Goal: Task Accomplishment & Management: Manage account settings

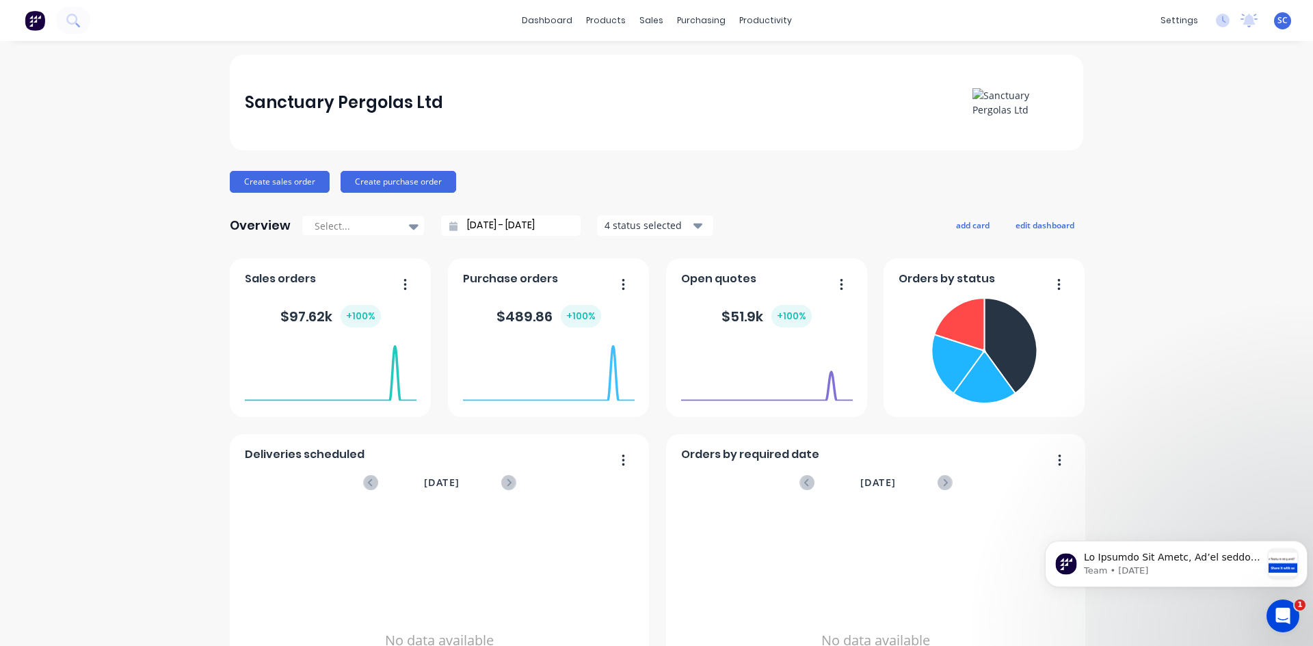
click at [433, 20] on span "SC" at bounding box center [1283, 20] width 10 height 12
click at [433, 22] on div "products" at bounding box center [605, 20] width 53 height 21
click at [433, 198] on div "Open Intercom Messenger" at bounding box center [1280, 614] width 45 height 45
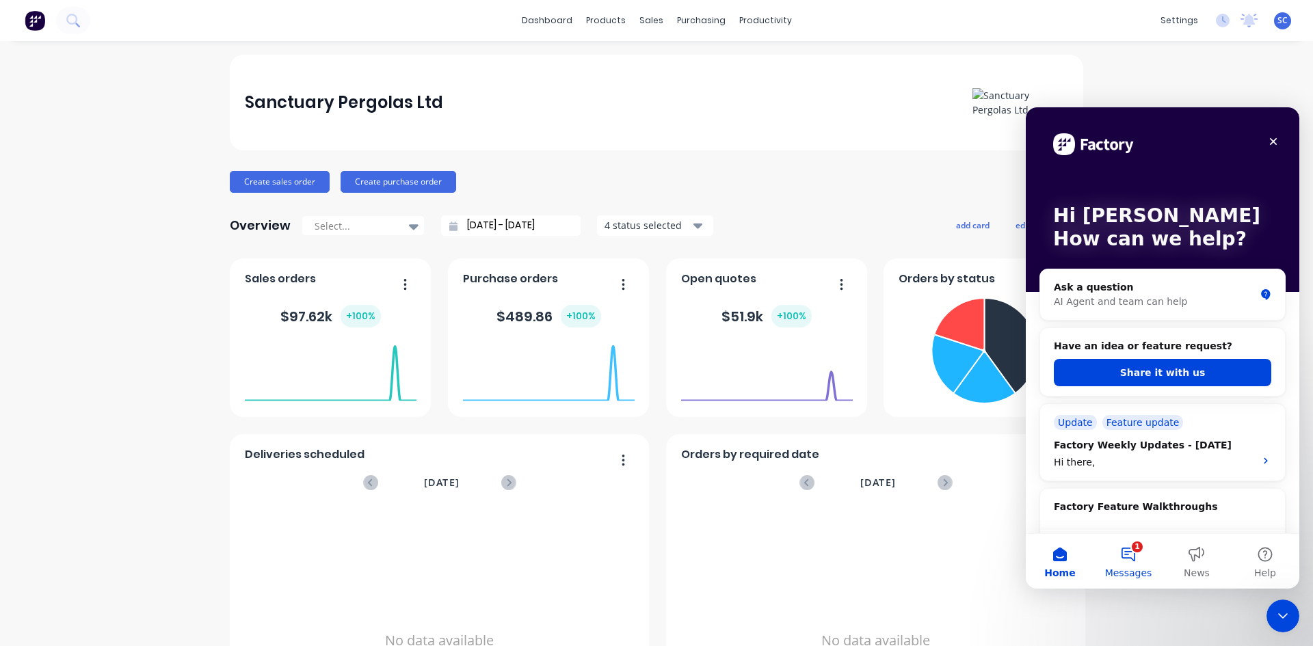
click at [433, 198] on button "1 Messages" at bounding box center [1128, 561] width 68 height 55
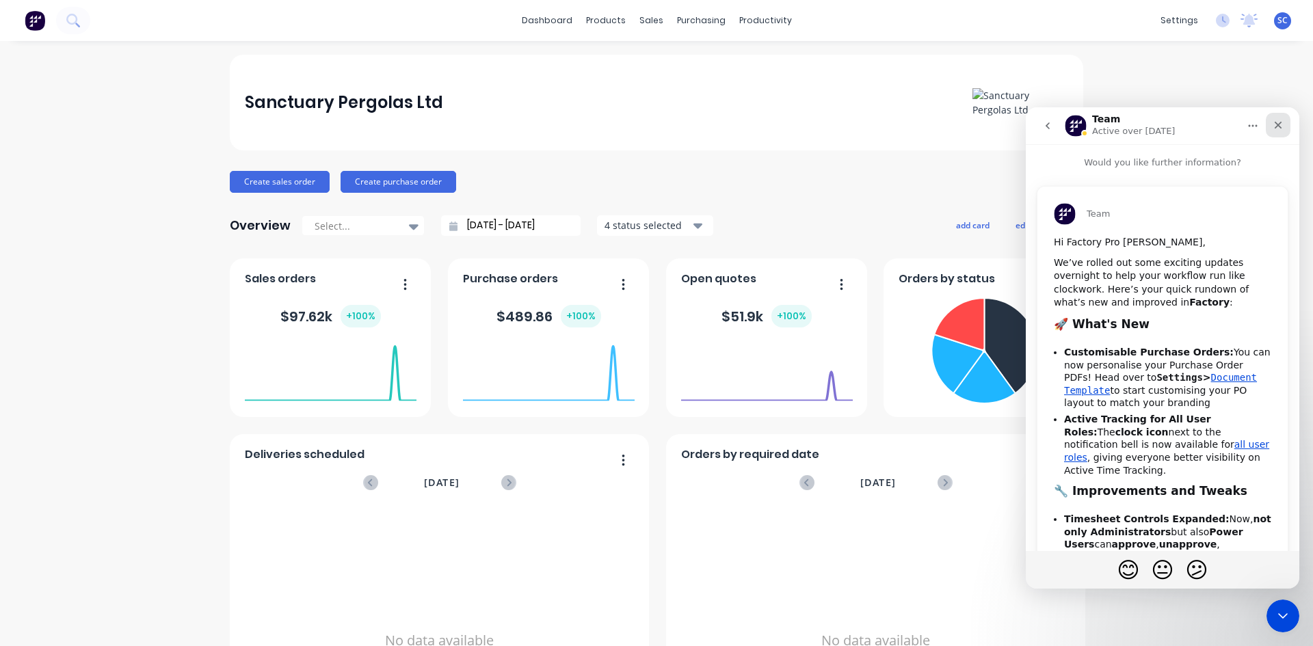
click at [433, 128] on div "Close" at bounding box center [1278, 125] width 25 height 25
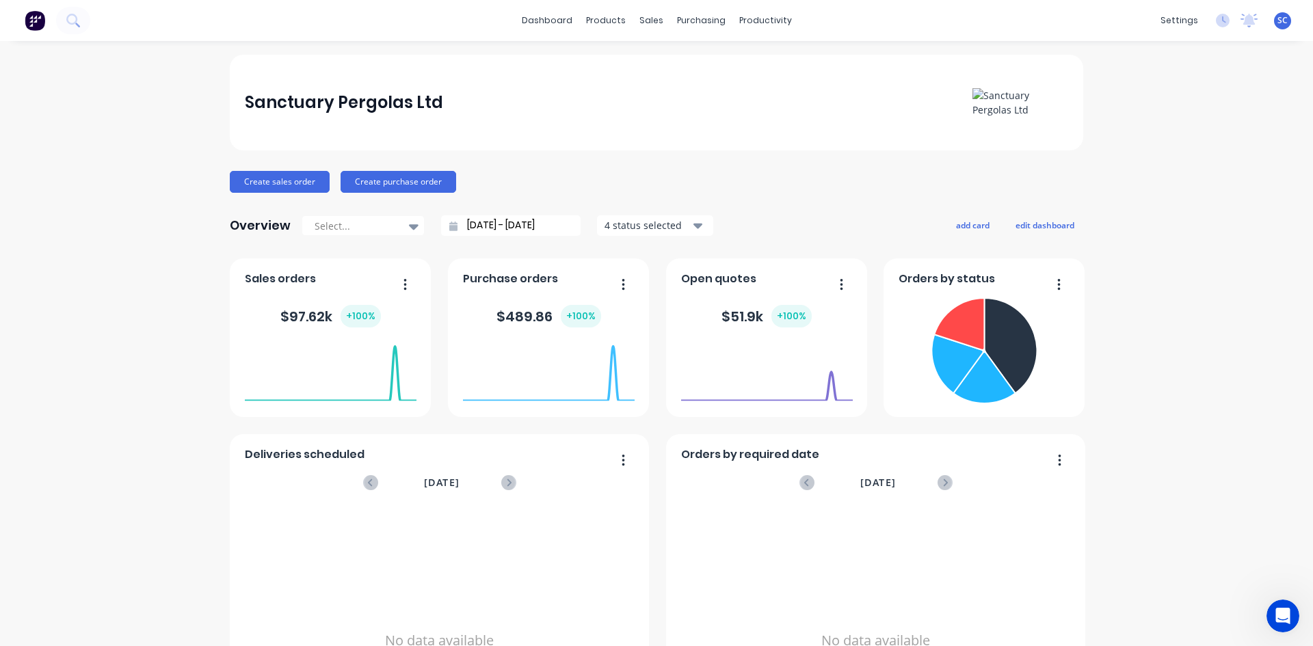
scroll to position [469, 0]
click at [433, 20] on div "productivity" at bounding box center [765, 20] width 66 height 21
click at [433, 68] on div "Workflow" at bounding box center [784, 66] width 41 height 12
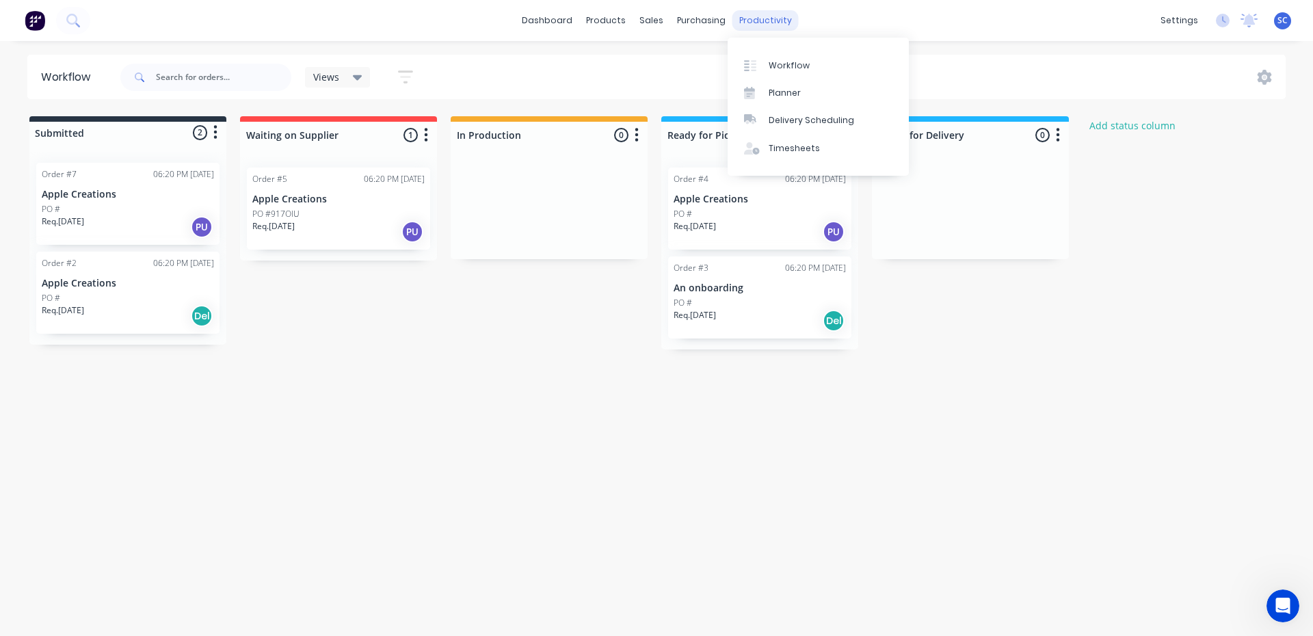
click at [433, 21] on div "productivity" at bounding box center [765, 20] width 66 height 21
click at [433, 92] on div "Planner" at bounding box center [785, 93] width 32 height 12
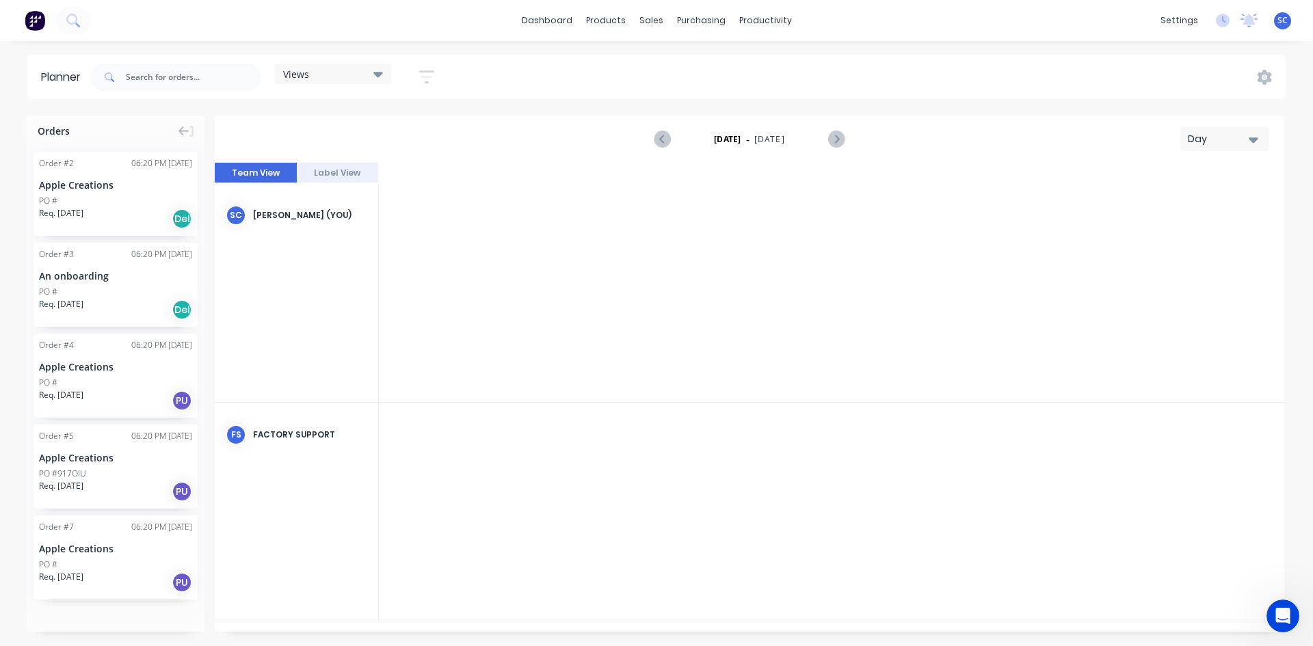
scroll to position [0, 3283]
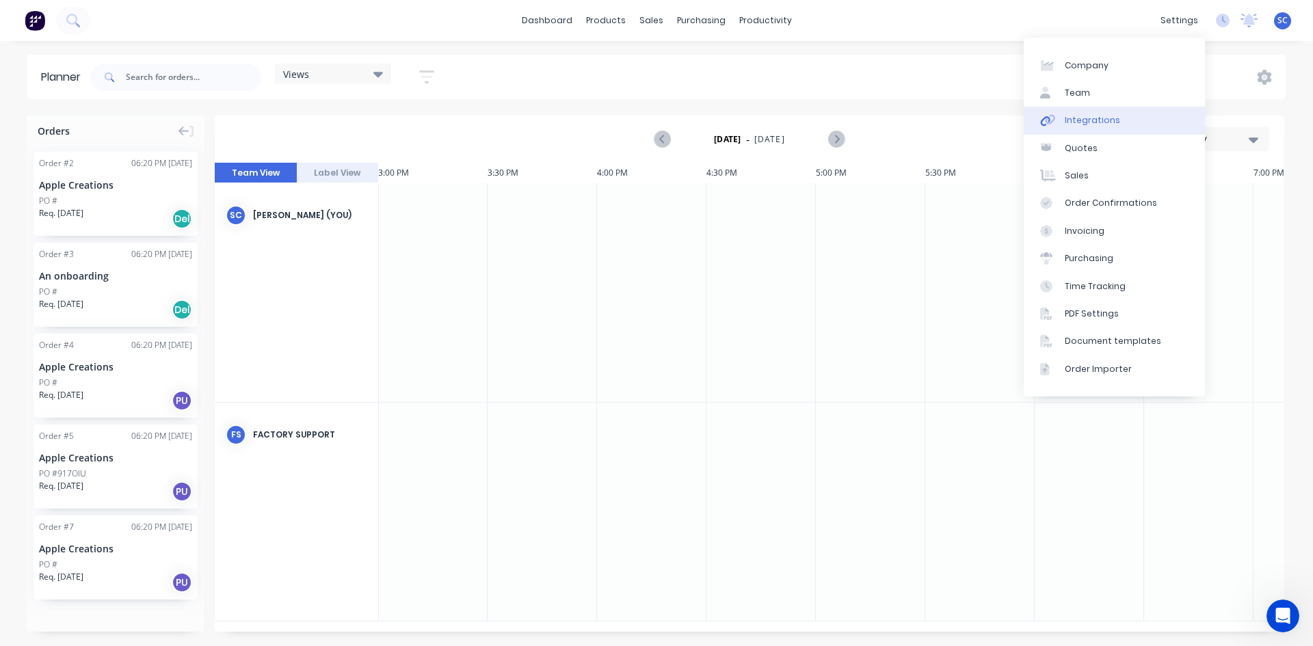
click at [433, 121] on div "Integrations" at bounding box center [1092, 120] width 55 height 12
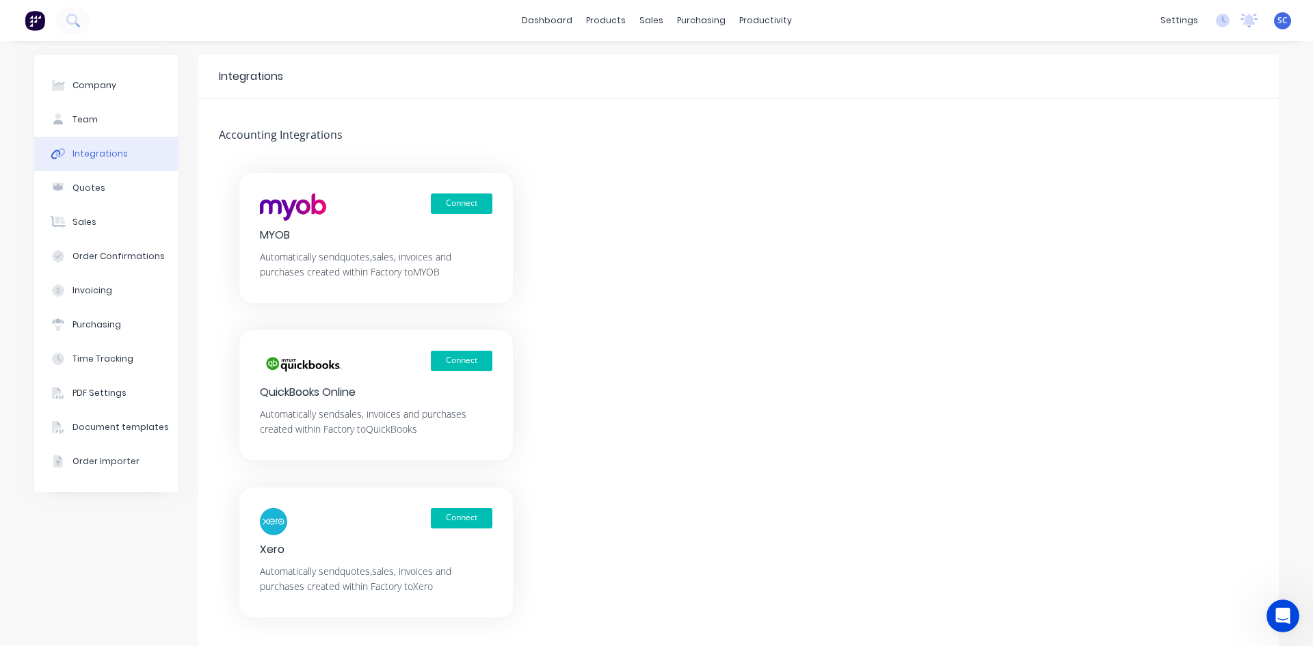
scroll to position [53, 0]
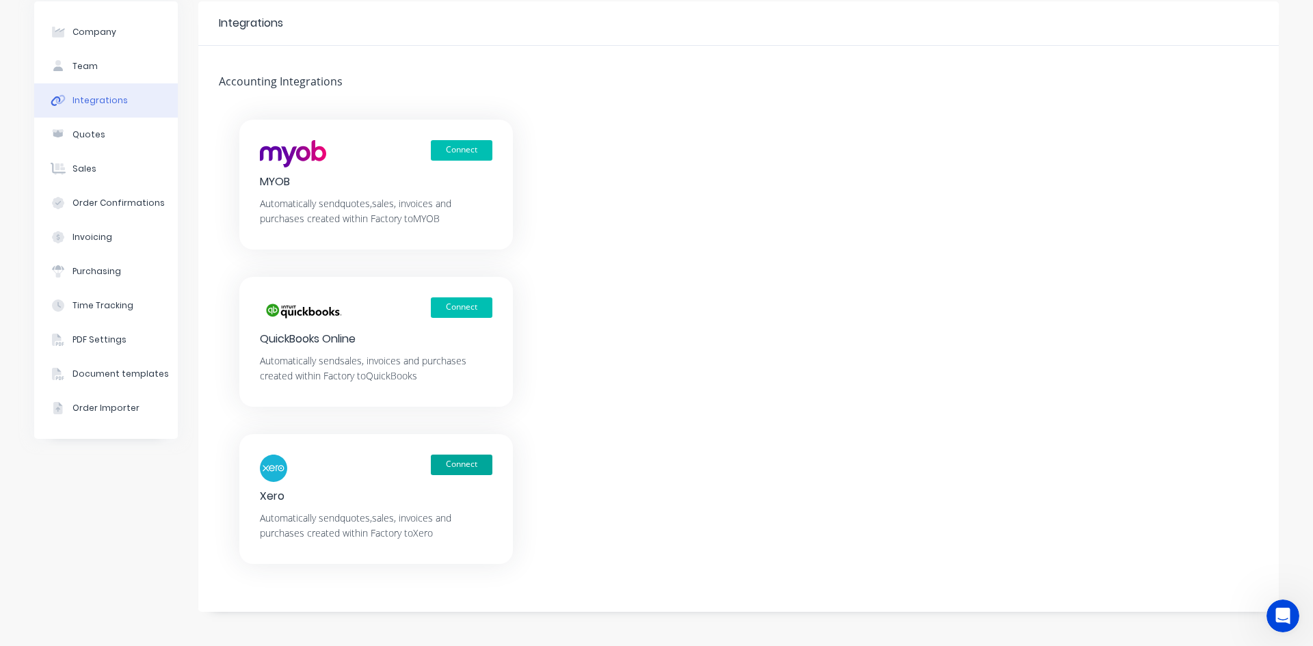
click at [433, 198] on button "Connect" at bounding box center [462, 465] width 62 height 21
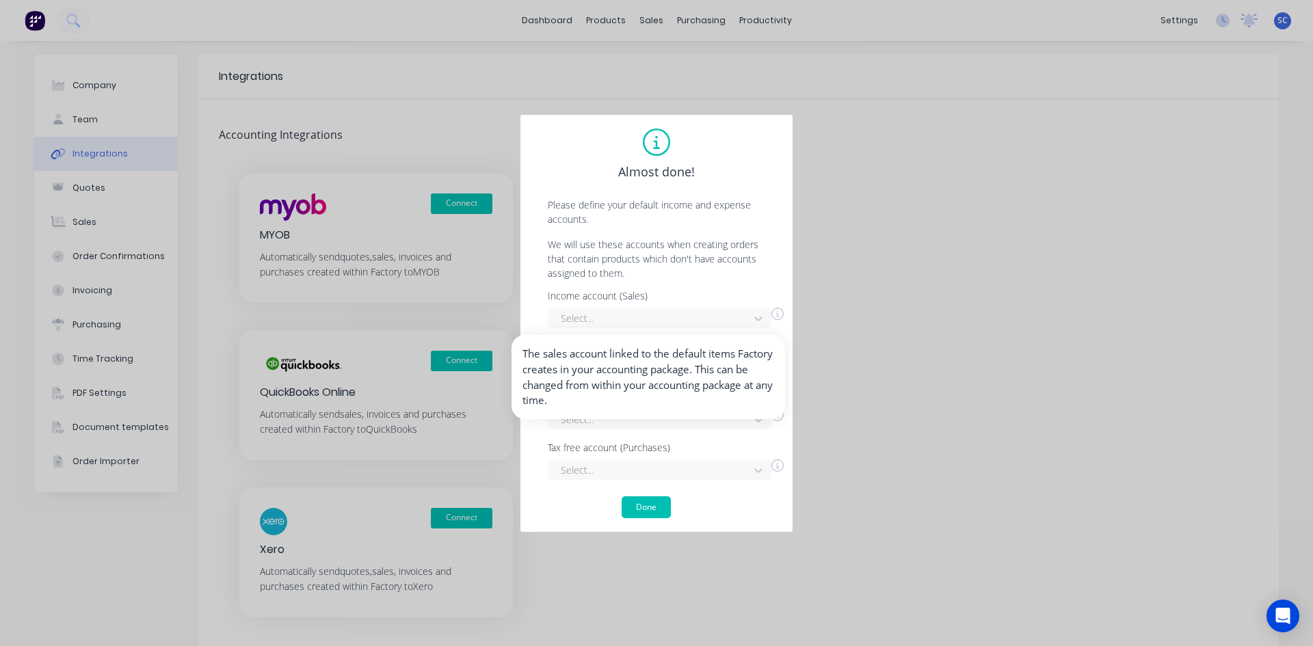
click at [778, 314] on icon at bounding box center [777, 314] width 12 height 12
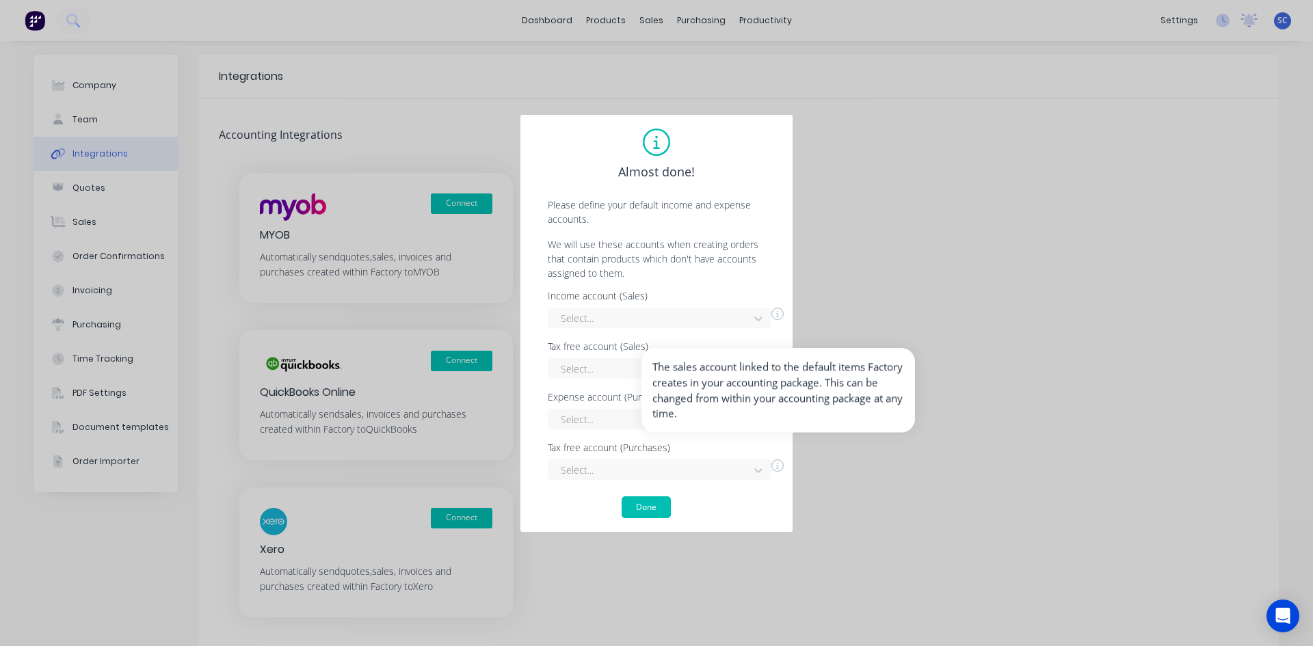
click at [778, 313] on icon at bounding box center [777, 314] width 12 height 12
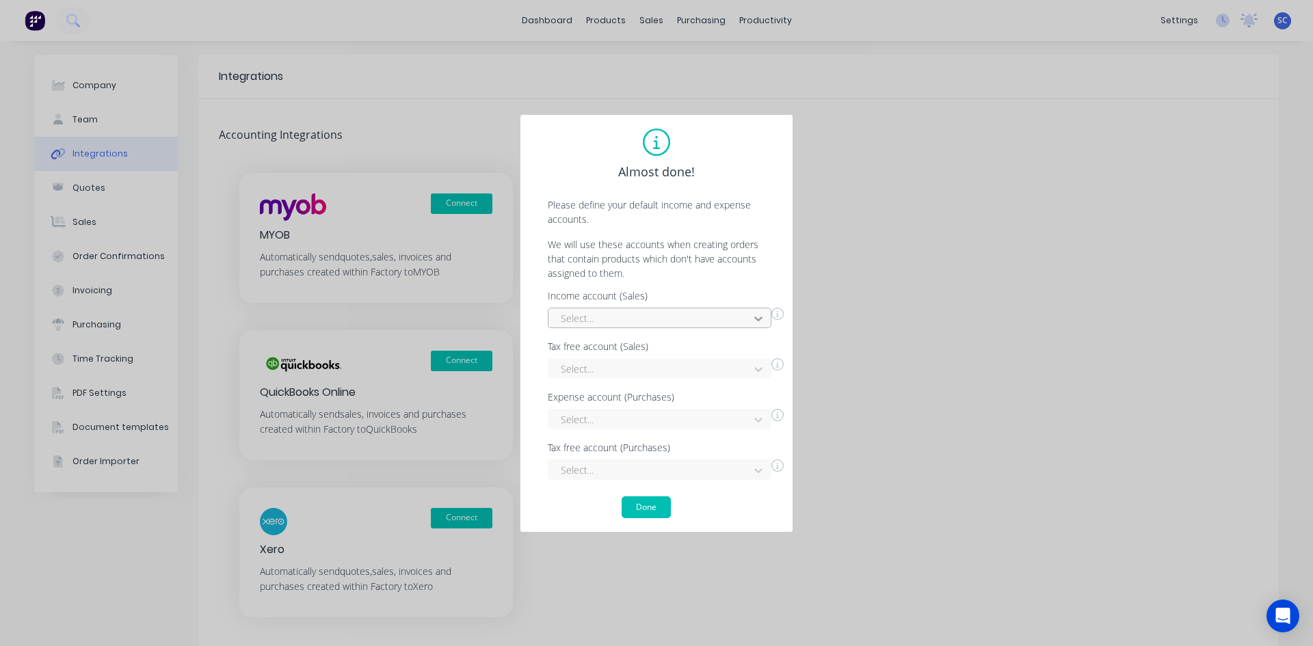
click at [754, 315] on icon at bounding box center [759, 319] width 14 height 14
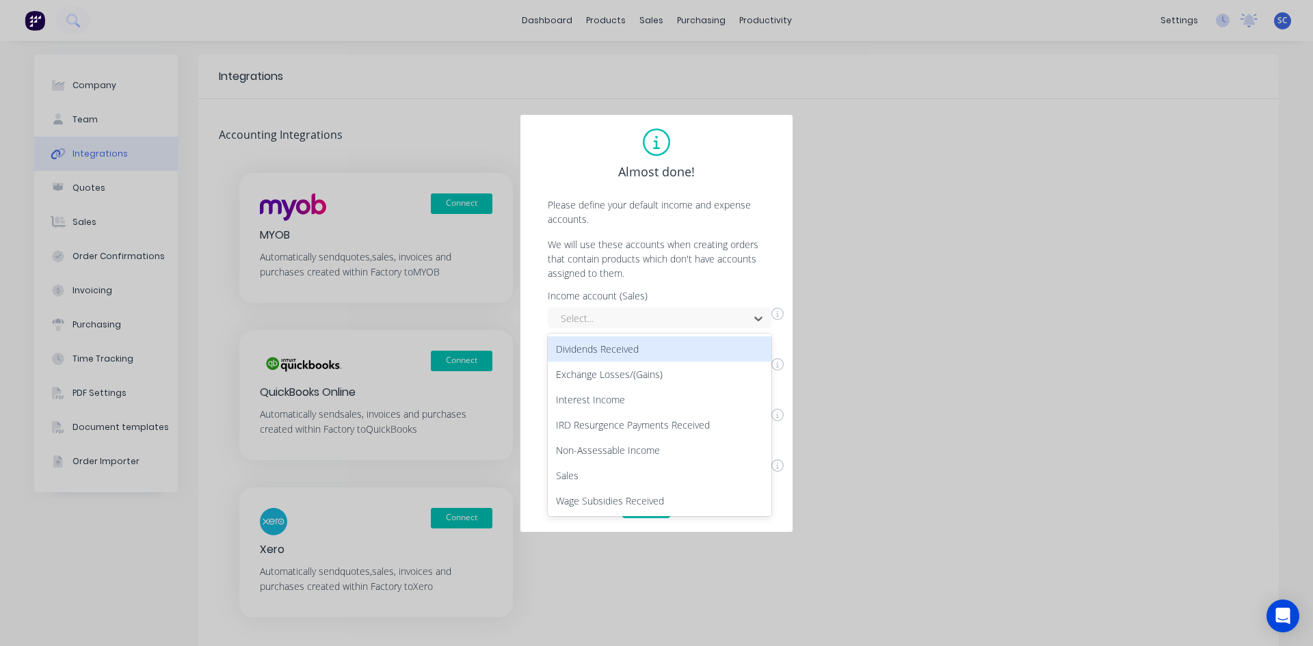
click at [652, 262] on p "We will use these accounts when creating orders that contain products which don…" at bounding box center [656, 258] width 245 height 43
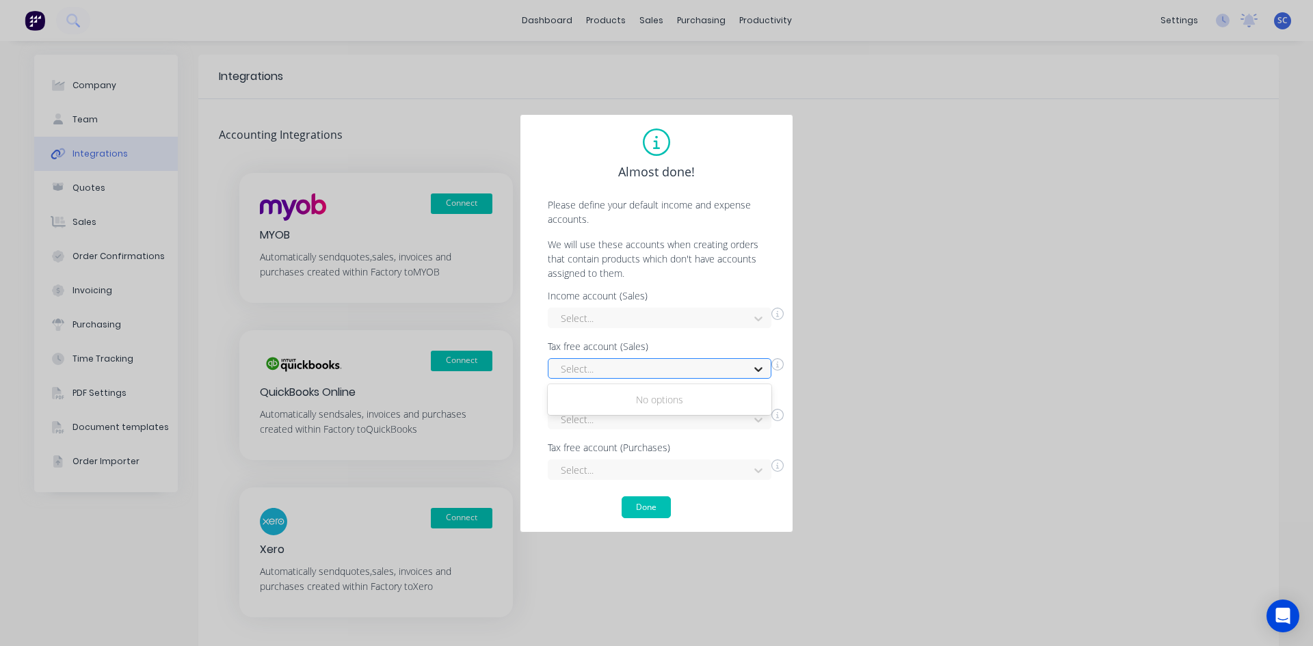
click at [752, 370] on icon at bounding box center [759, 369] width 14 height 14
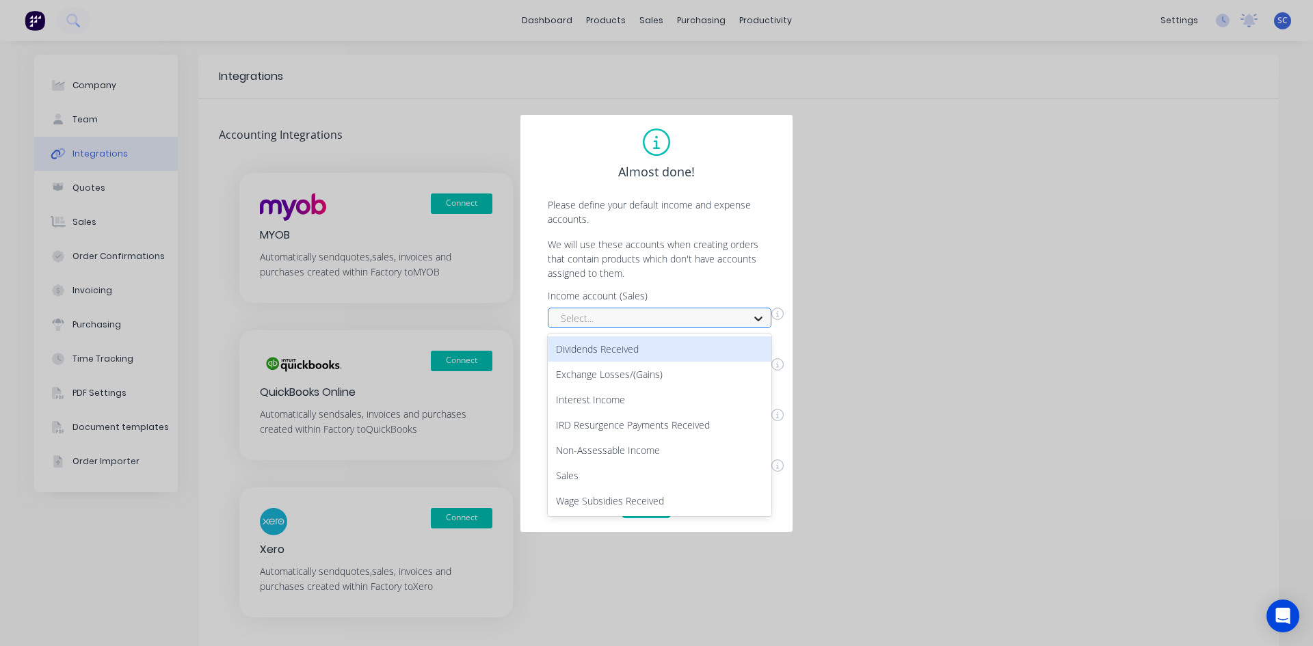
click at [763, 319] on icon at bounding box center [759, 319] width 14 height 14
click at [628, 352] on div "Dividends Received" at bounding box center [660, 348] width 224 height 25
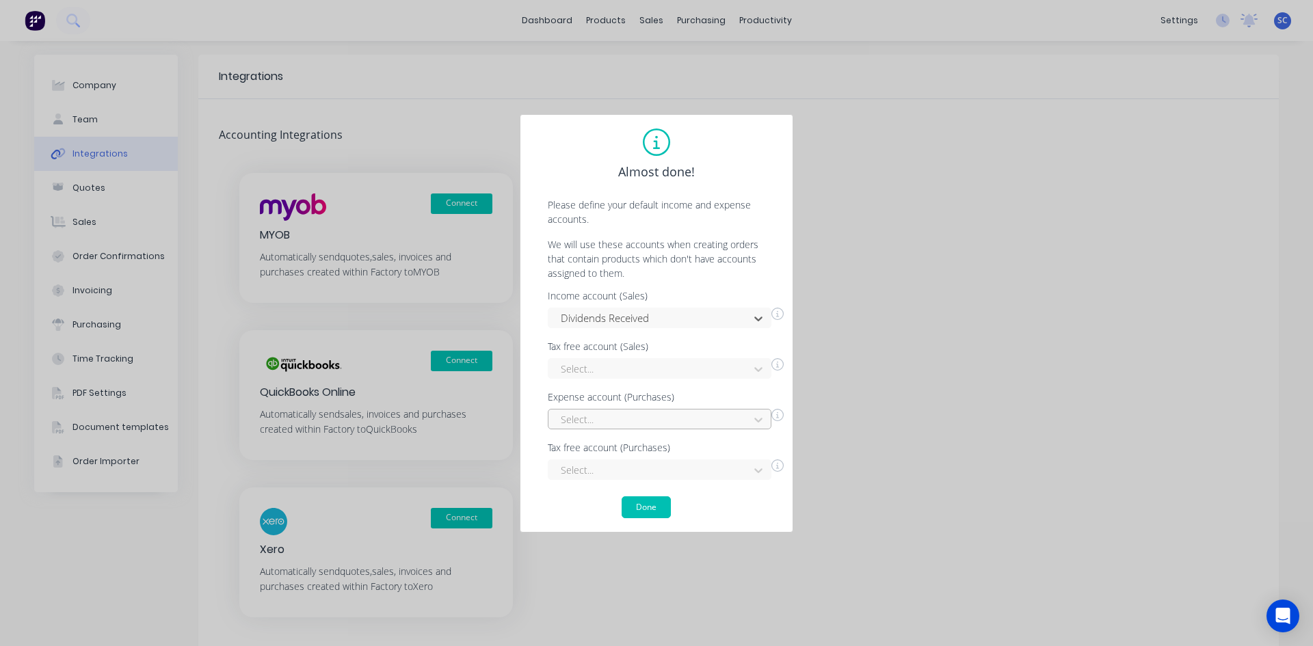
scroll to position [108, 0]
click at [601, 417] on div "Select..." at bounding box center [660, 419] width 224 height 21
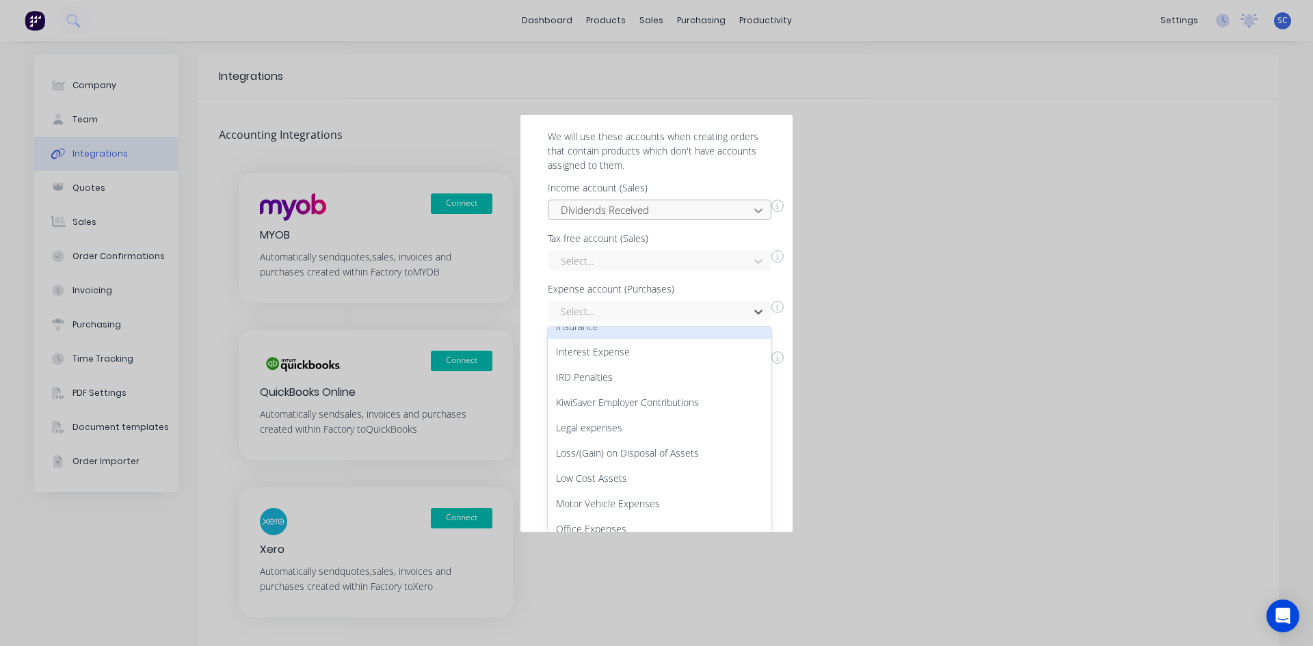
scroll to position [0, 0]
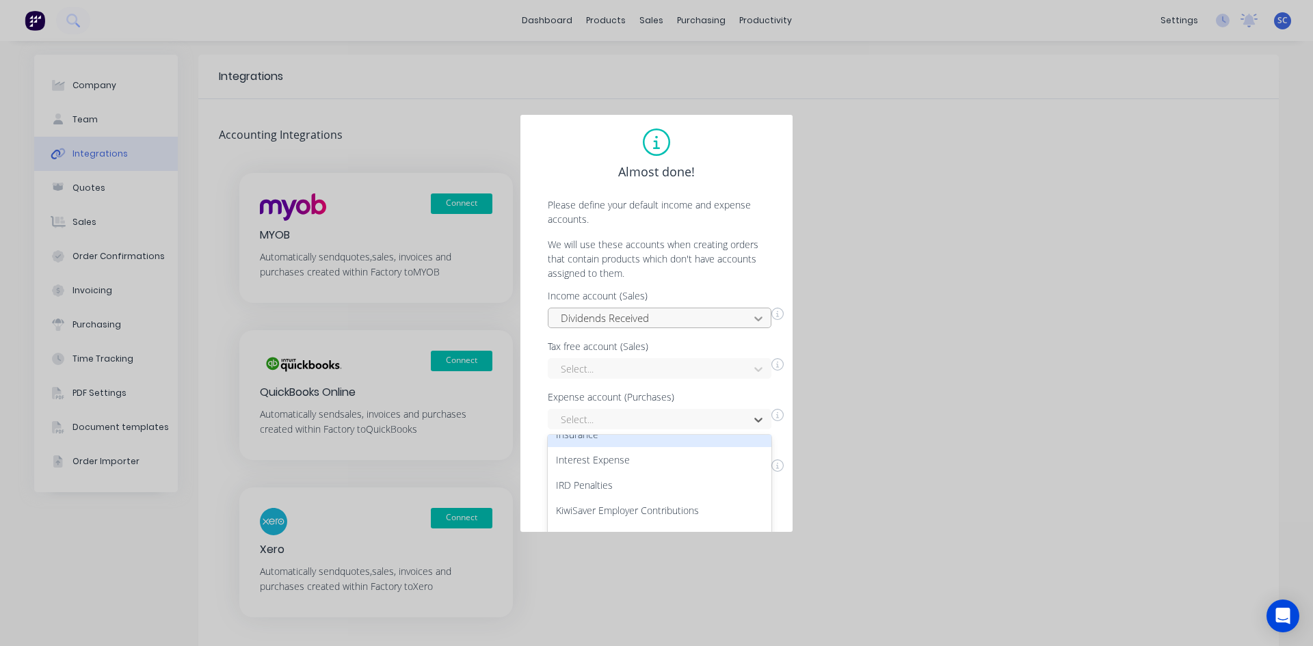
click at [758, 202] on div "Almost done! Please define your default income and expense accounts. We will us…" at bounding box center [656, 324] width 245 height 390
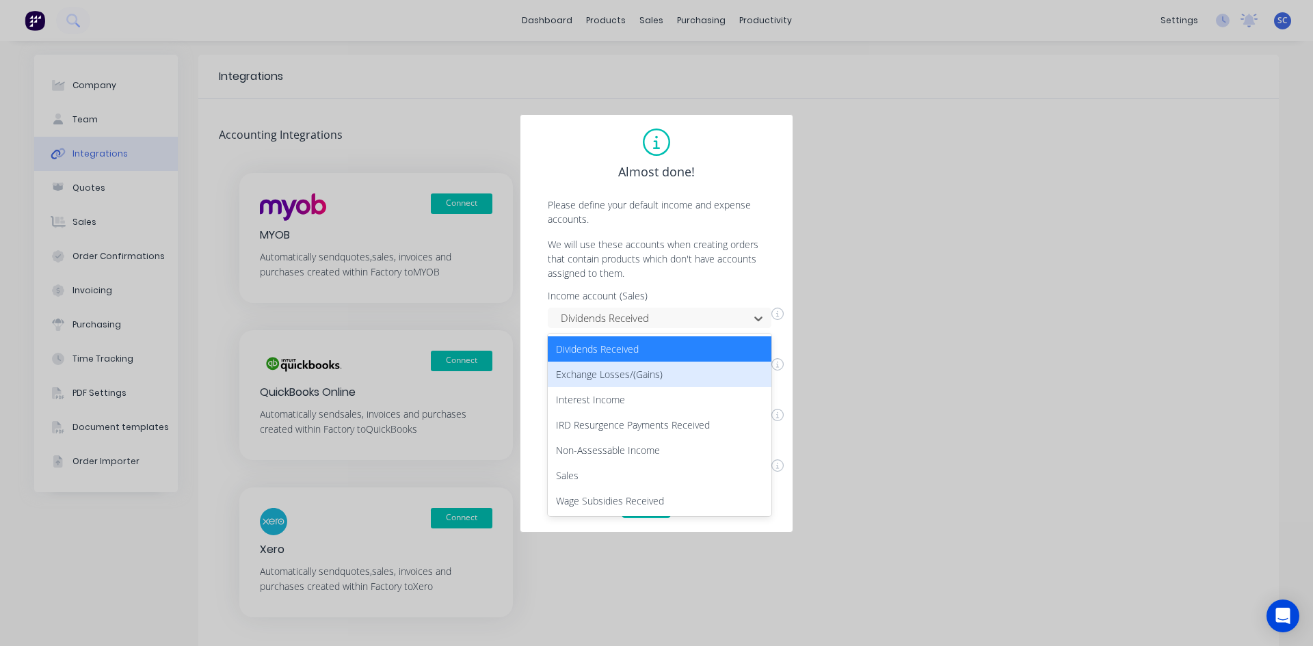
click at [578, 373] on div "Exchange Losses/(Gains)" at bounding box center [660, 374] width 224 height 25
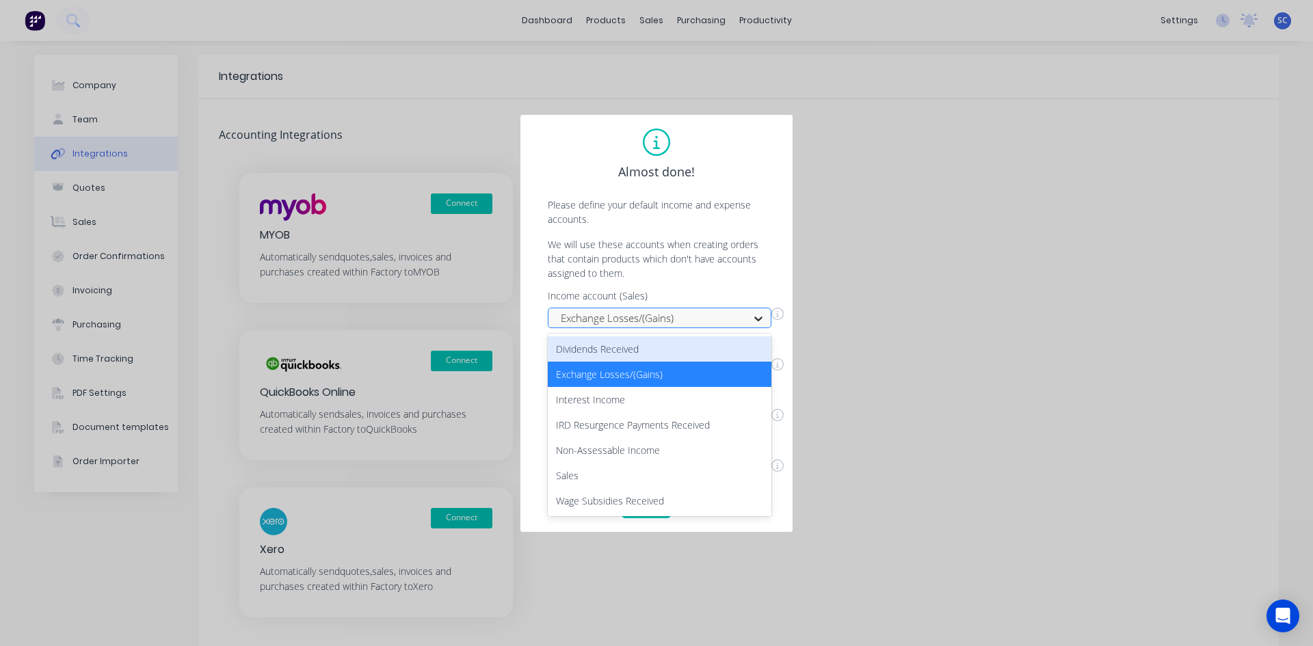
click at [759, 315] on icon at bounding box center [759, 319] width 14 height 14
click at [602, 351] on div "Dividends Received" at bounding box center [660, 348] width 224 height 25
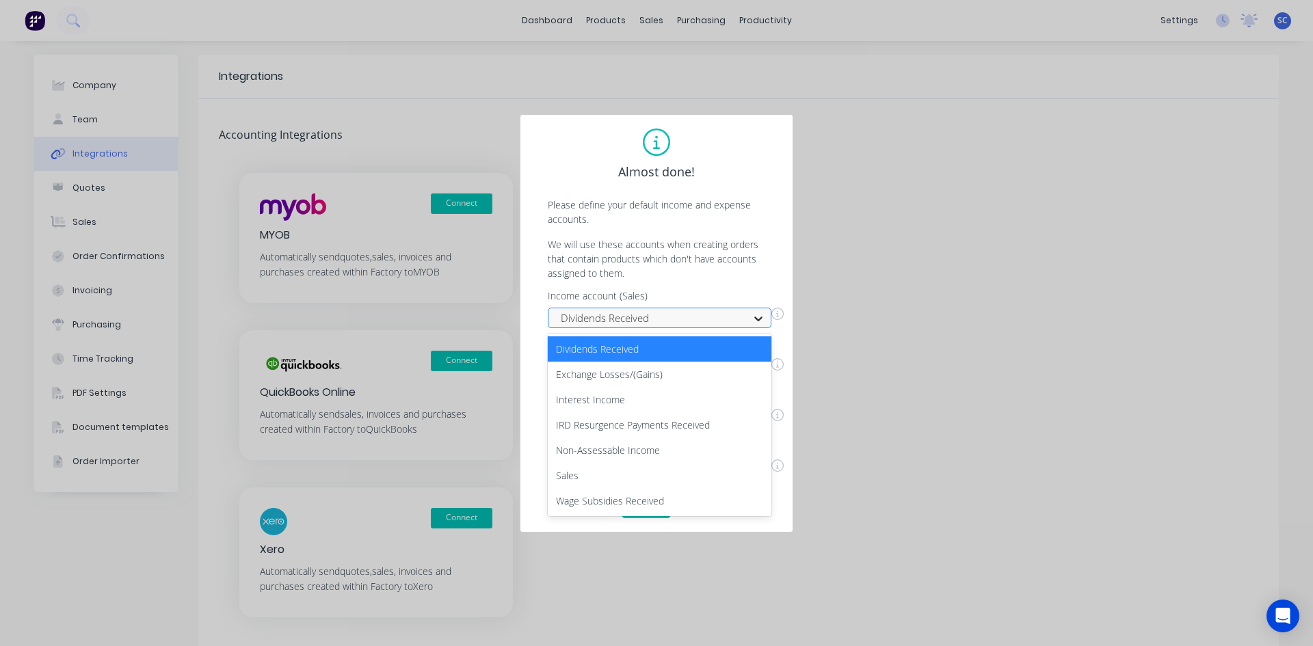
click at [757, 315] on icon at bounding box center [759, 319] width 14 height 14
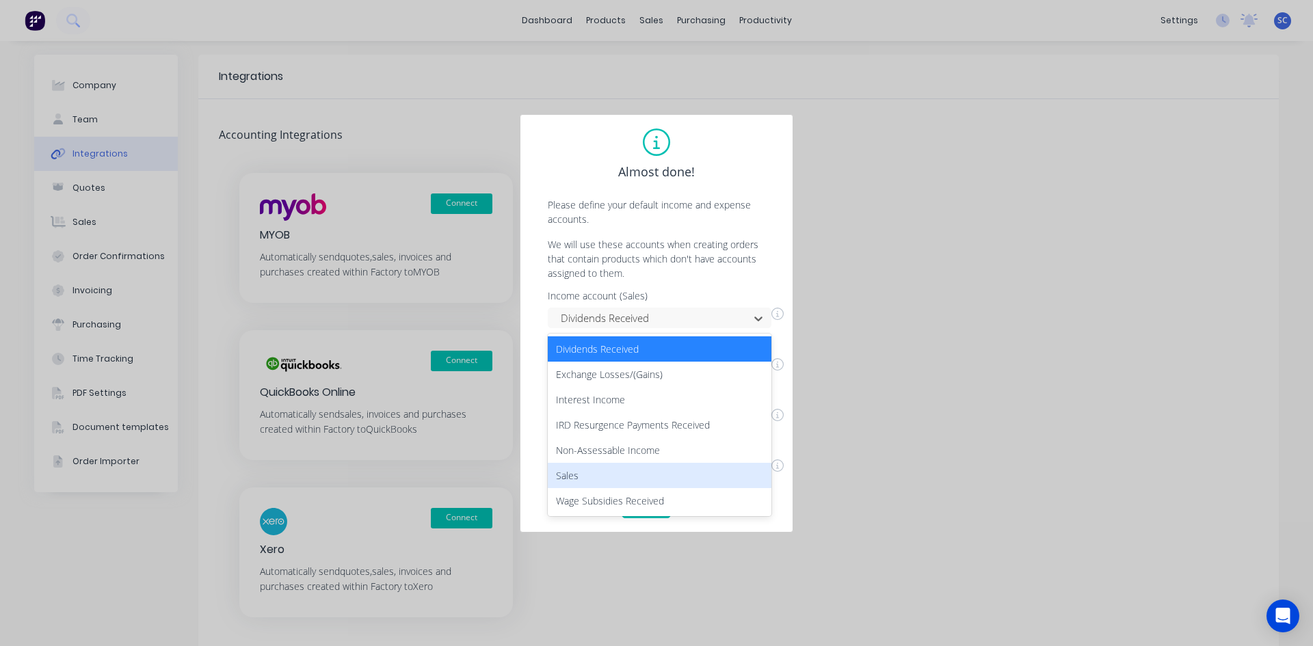
click at [592, 477] on div "Sales" at bounding box center [660, 475] width 224 height 25
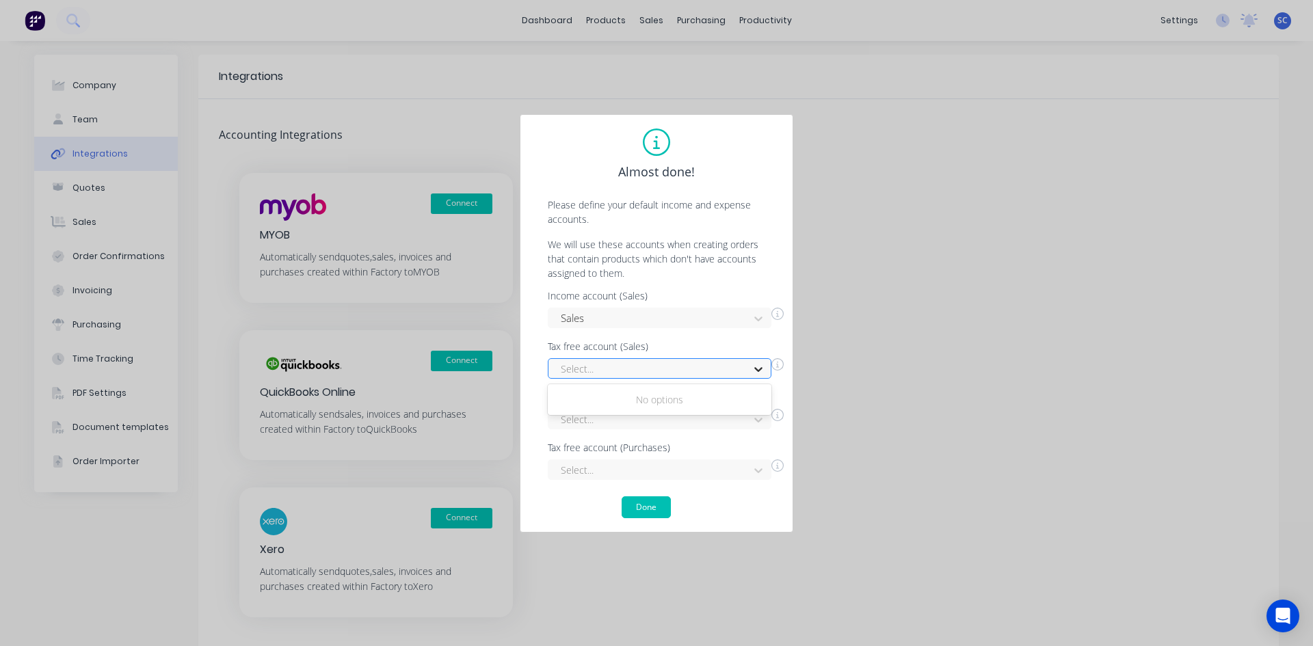
click at [759, 367] on icon at bounding box center [759, 369] width 14 height 14
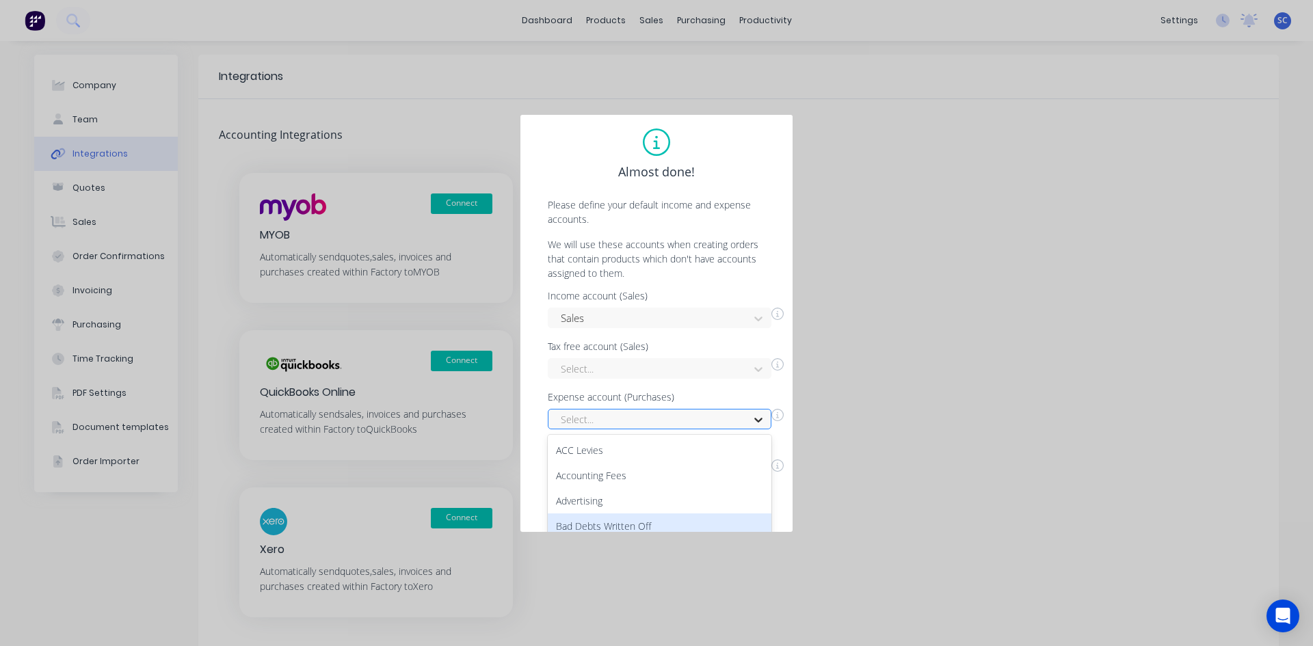
scroll to position [108, 0]
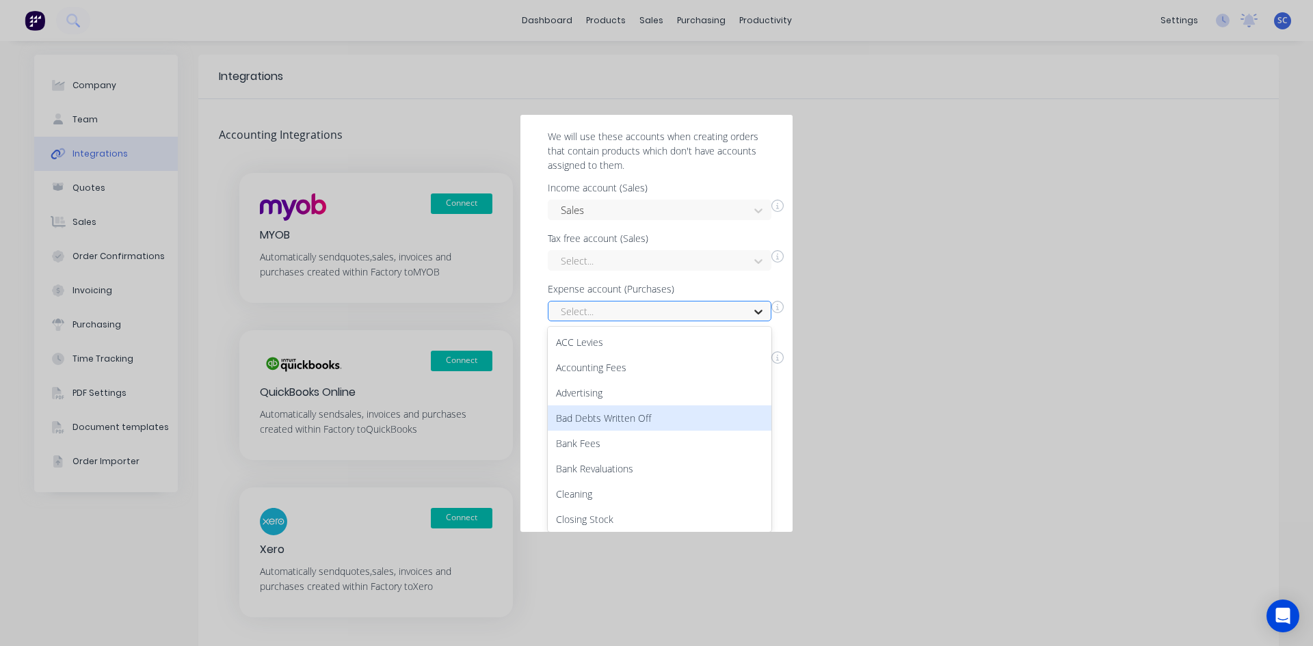
click at [760, 321] on div "57 results available. Use Up and Down to choose options, press Enter to select …" at bounding box center [660, 311] width 224 height 21
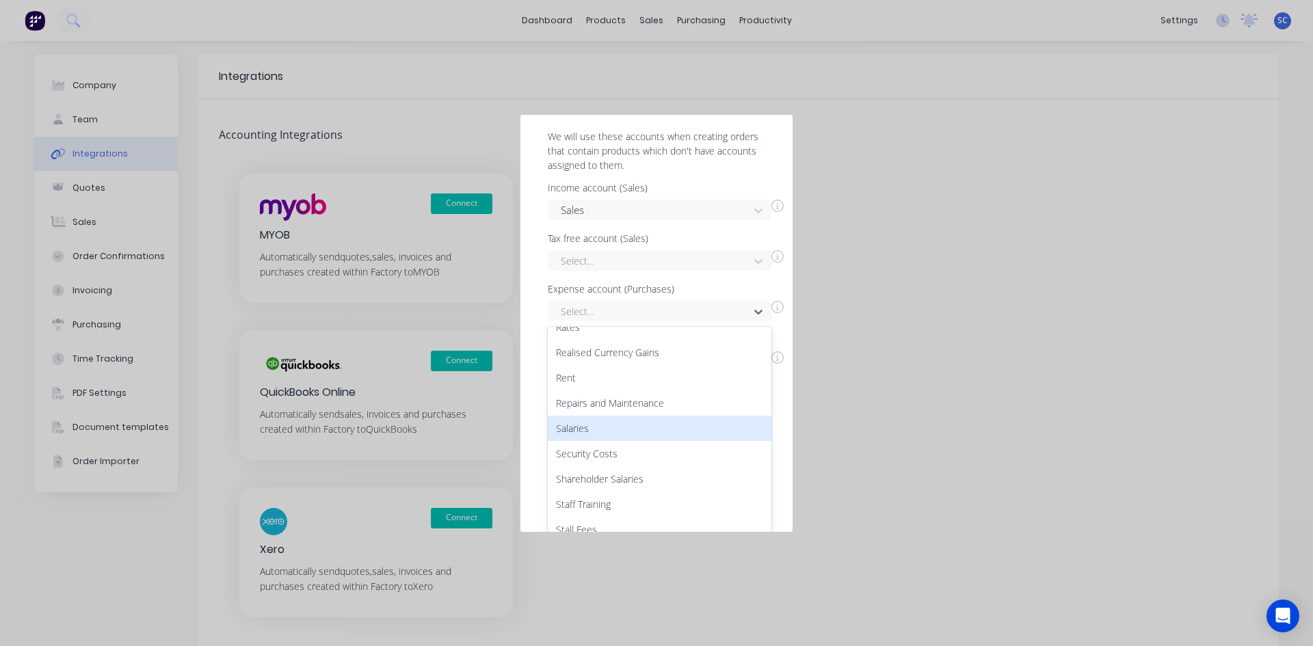
scroll to position [832, 0]
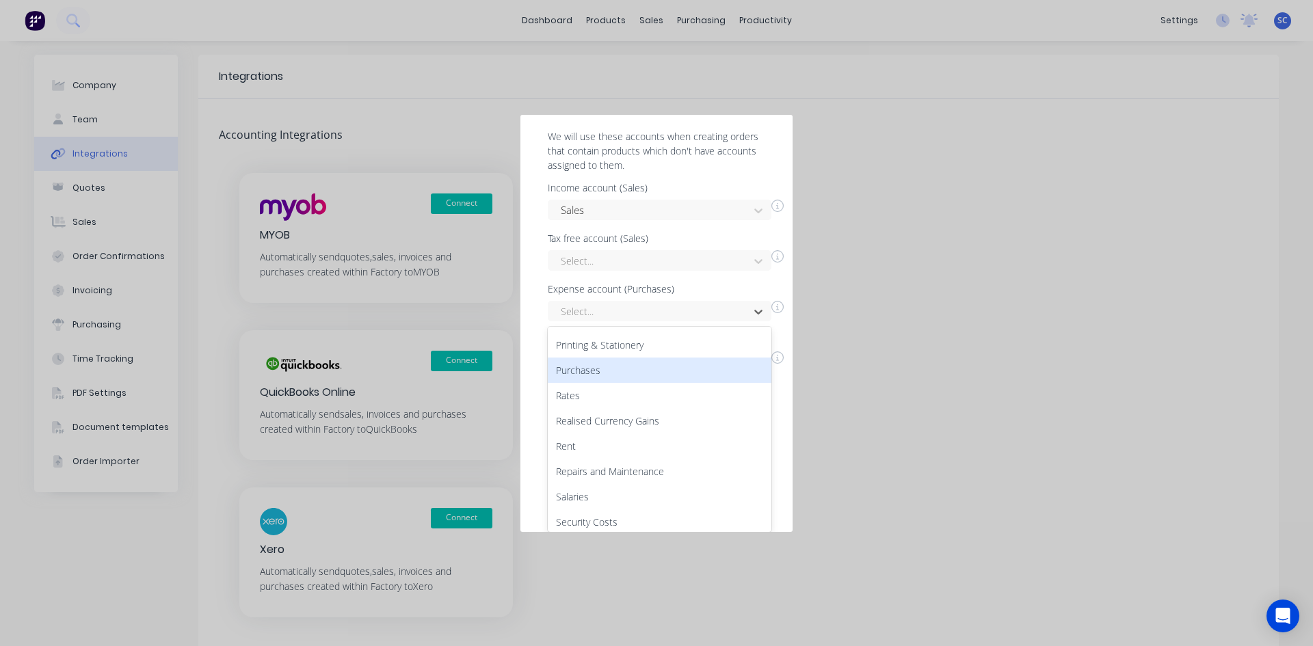
click at [581, 362] on div "Purchases" at bounding box center [660, 370] width 224 height 25
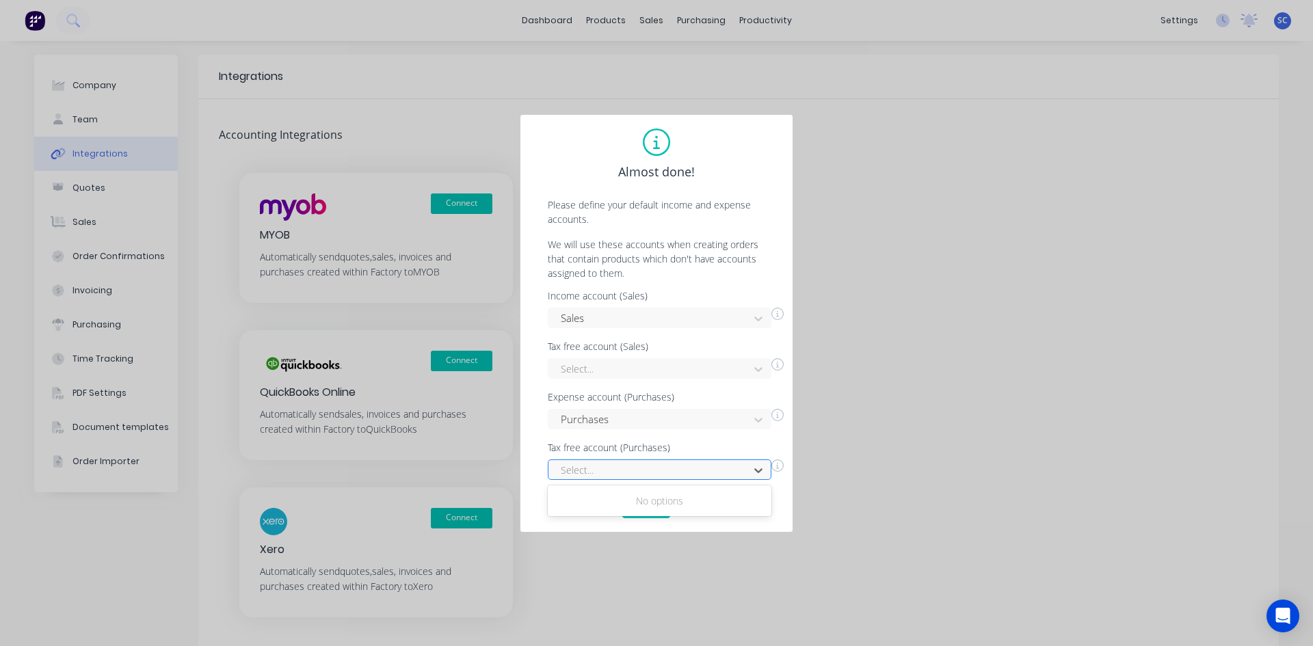
click at [644, 471] on div at bounding box center [650, 470] width 183 height 17
click at [646, 501] on button "Done" at bounding box center [646, 508] width 49 height 22
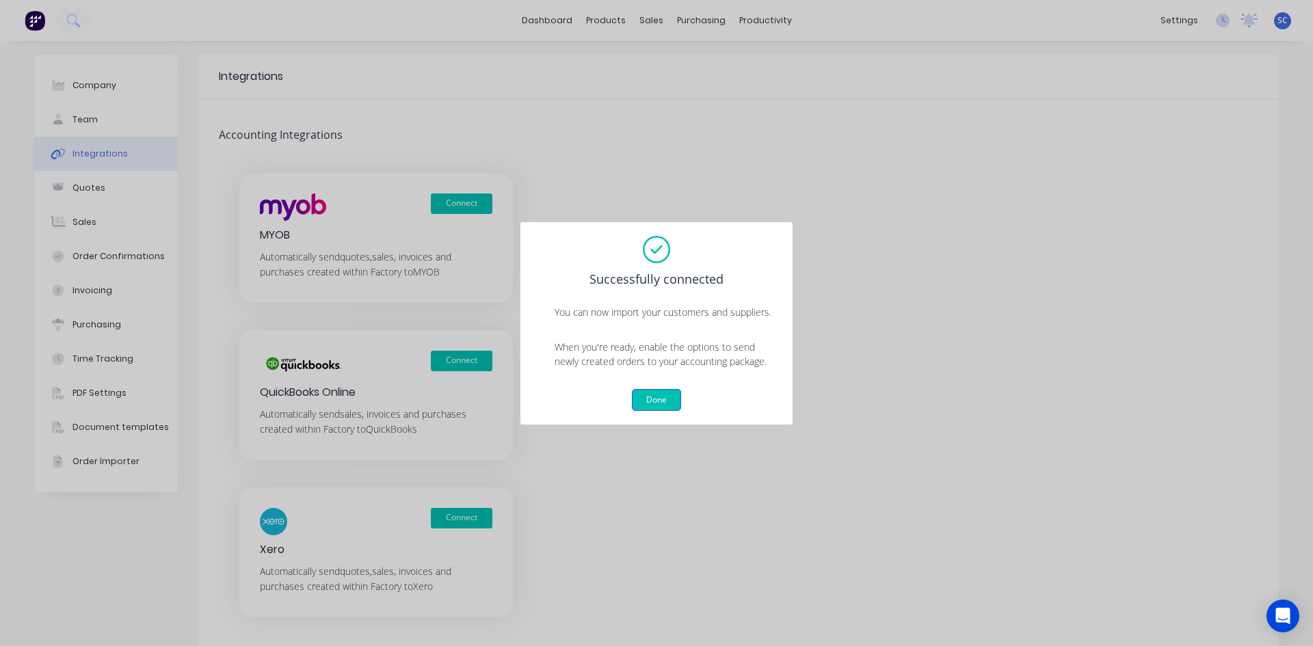
click at [656, 391] on button "Done" at bounding box center [656, 400] width 49 height 22
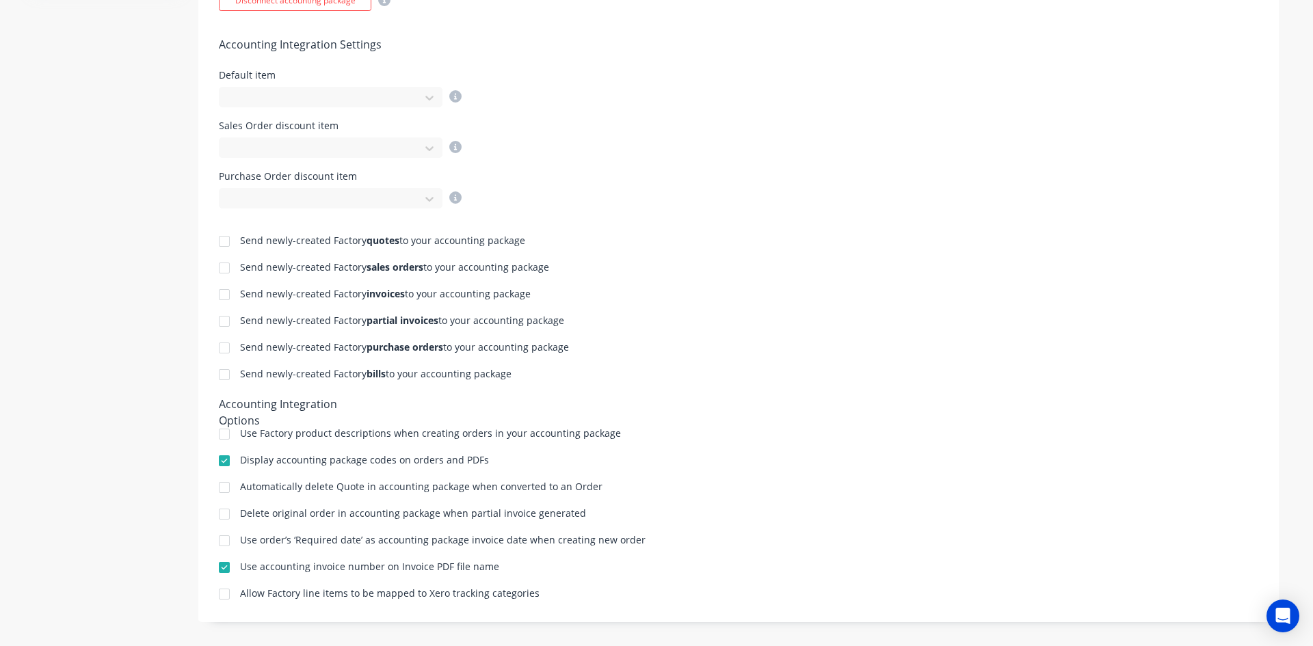
scroll to position [510, 0]
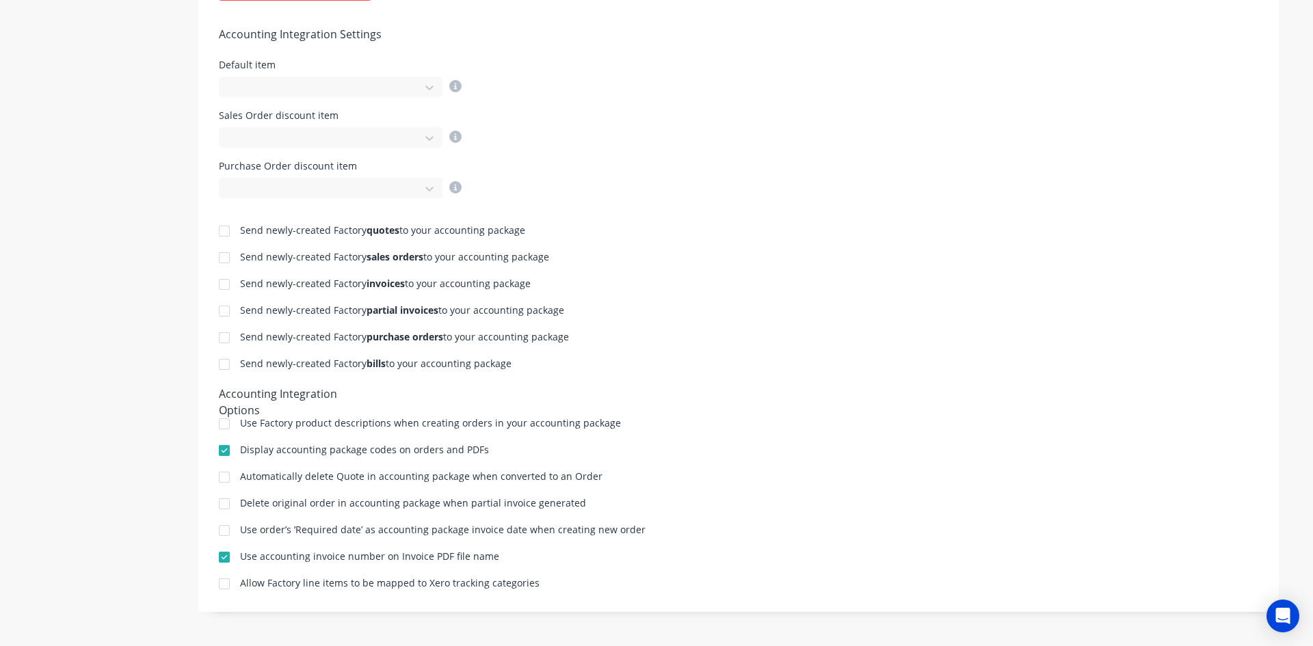
click at [216, 424] on div at bounding box center [224, 423] width 27 height 27
click at [222, 232] on div at bounding box center [224, 230] width 27 height 27
click at [218, 285] on div at bounding box center [224, 284] width 27 height 27
click at [217, 308] on div at bounding box center [224, 311] width 27 height 27
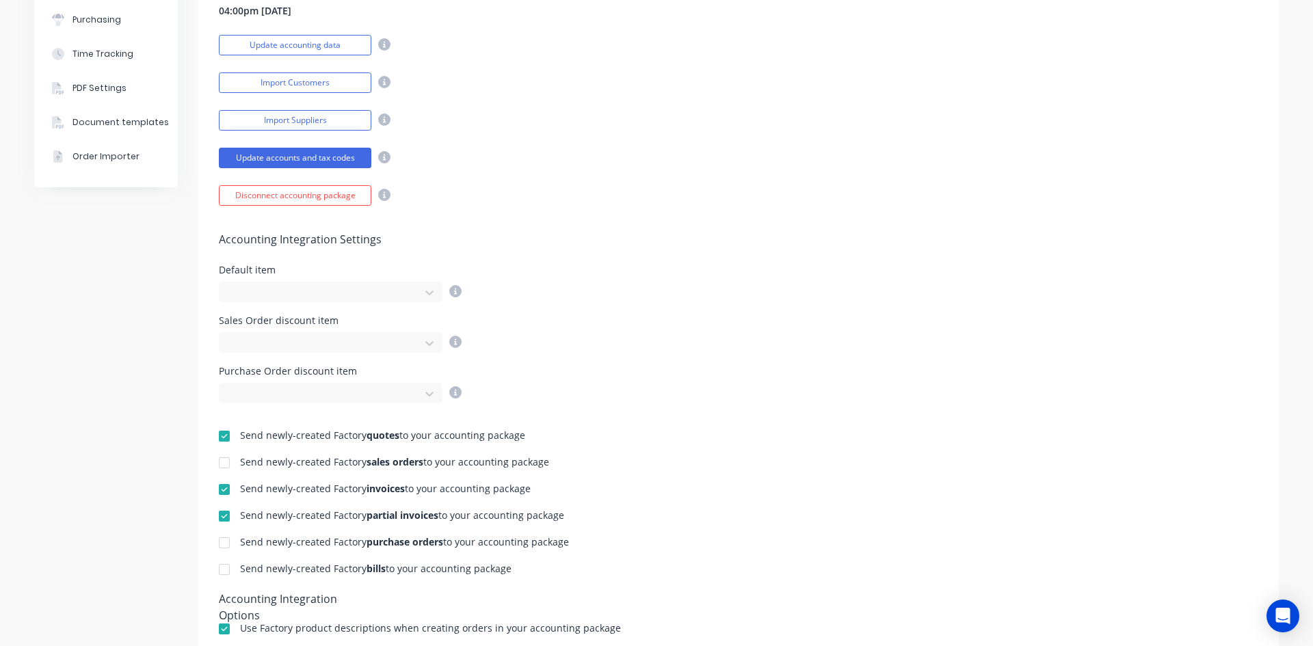
scroll to position [237, 0]
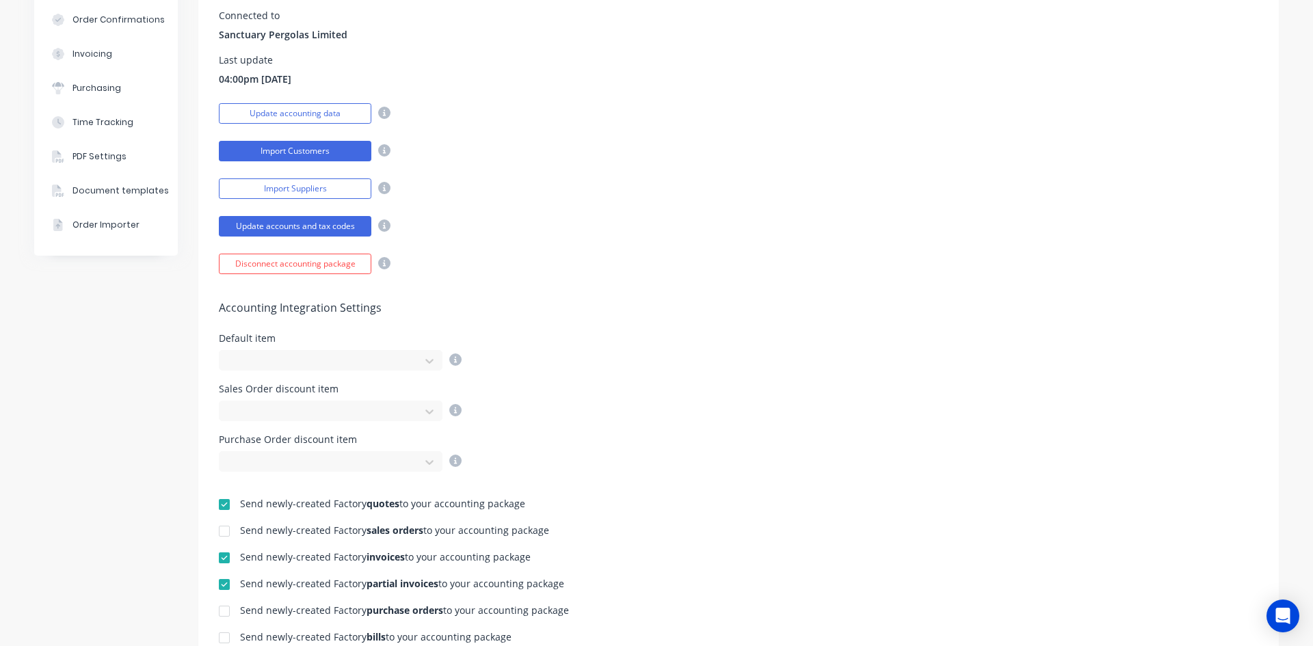
click at [324, 153] on button "Import Customers" at bounding box center [295, 151] width 153 height 21
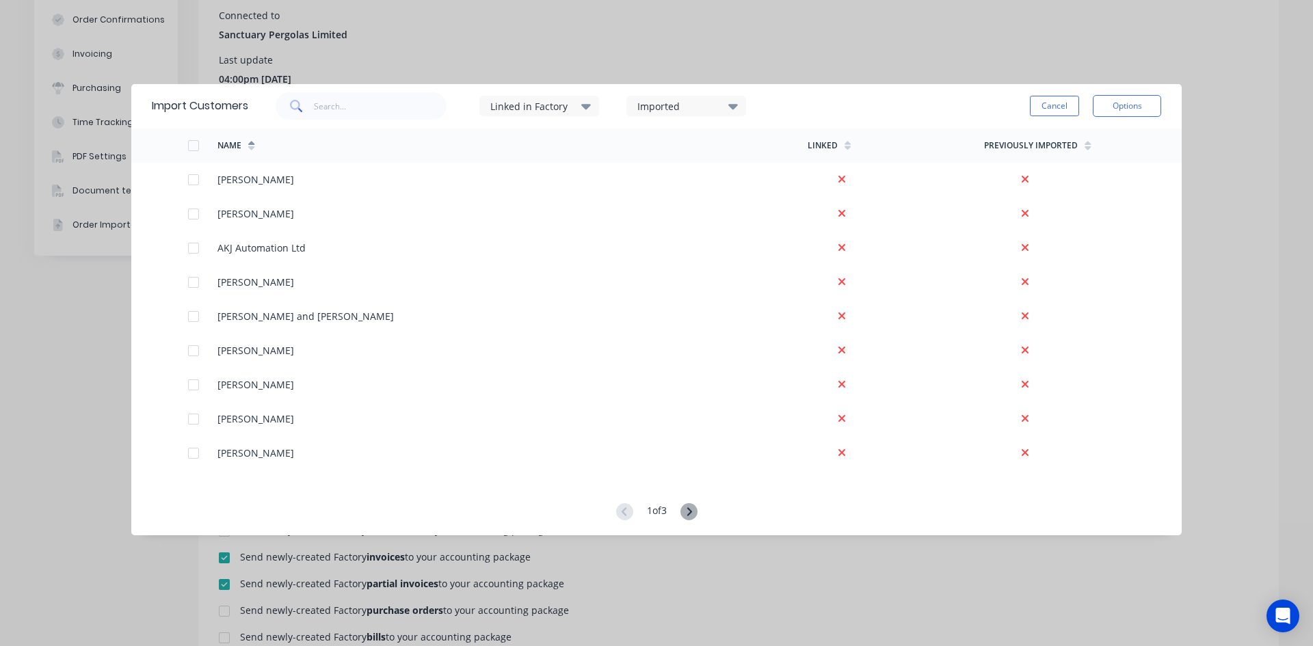
click at [191, 142] on div at bounding box center [193, 145] width 27 height 27
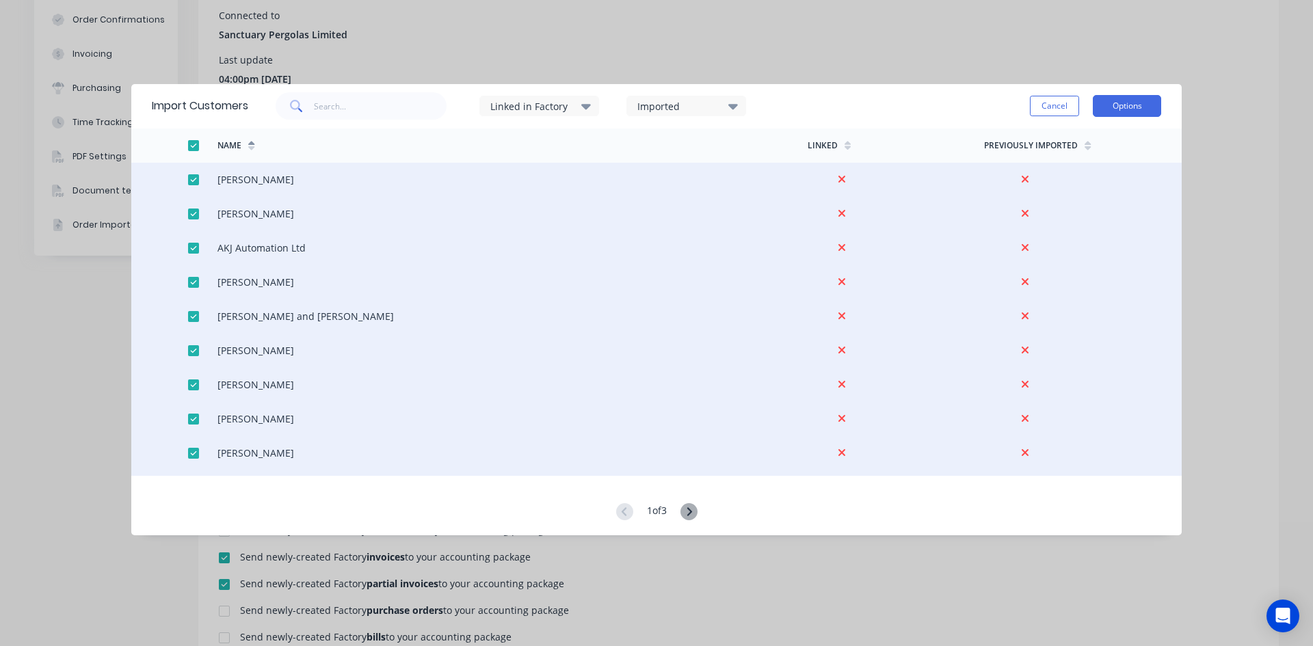
click at [1115, 104] on button "Options" at bounding box center [1127, 106] width 68 height 22
click at [1074, 170] on div "Import all customers" at bounding box center [1096, 176] width 105 height 20
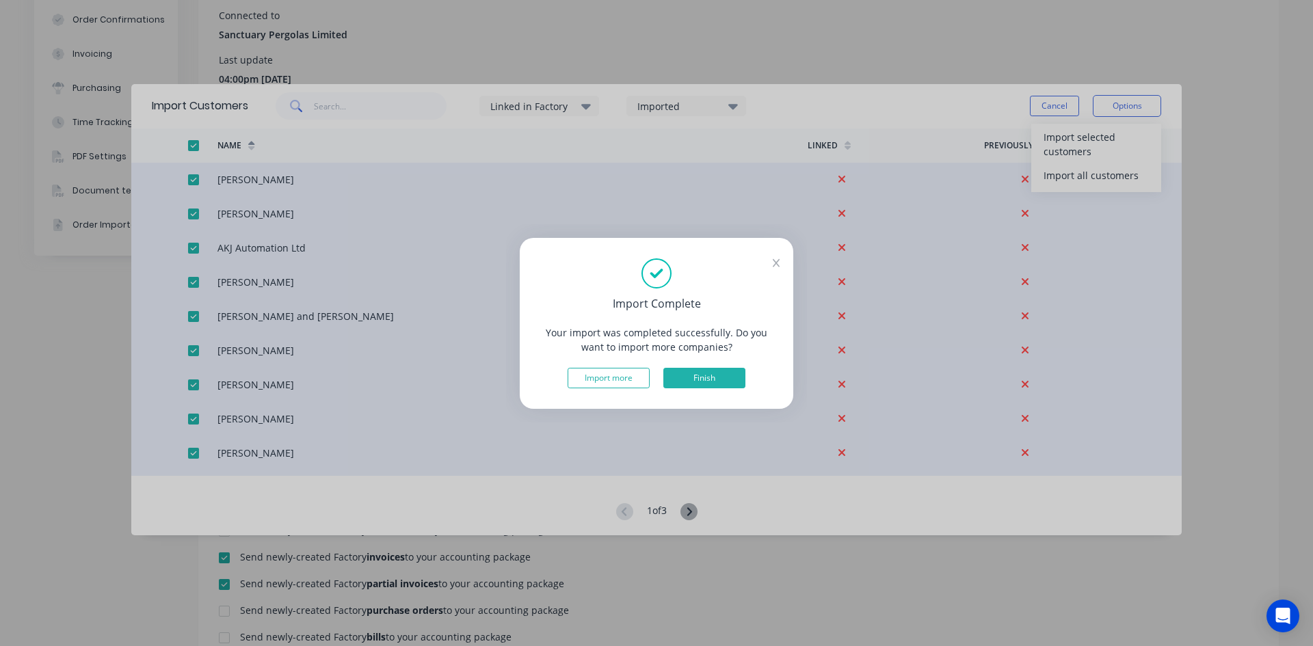
click at [694, 380] on button "Finish" at bounding box center [704, 378] width 82 height 21
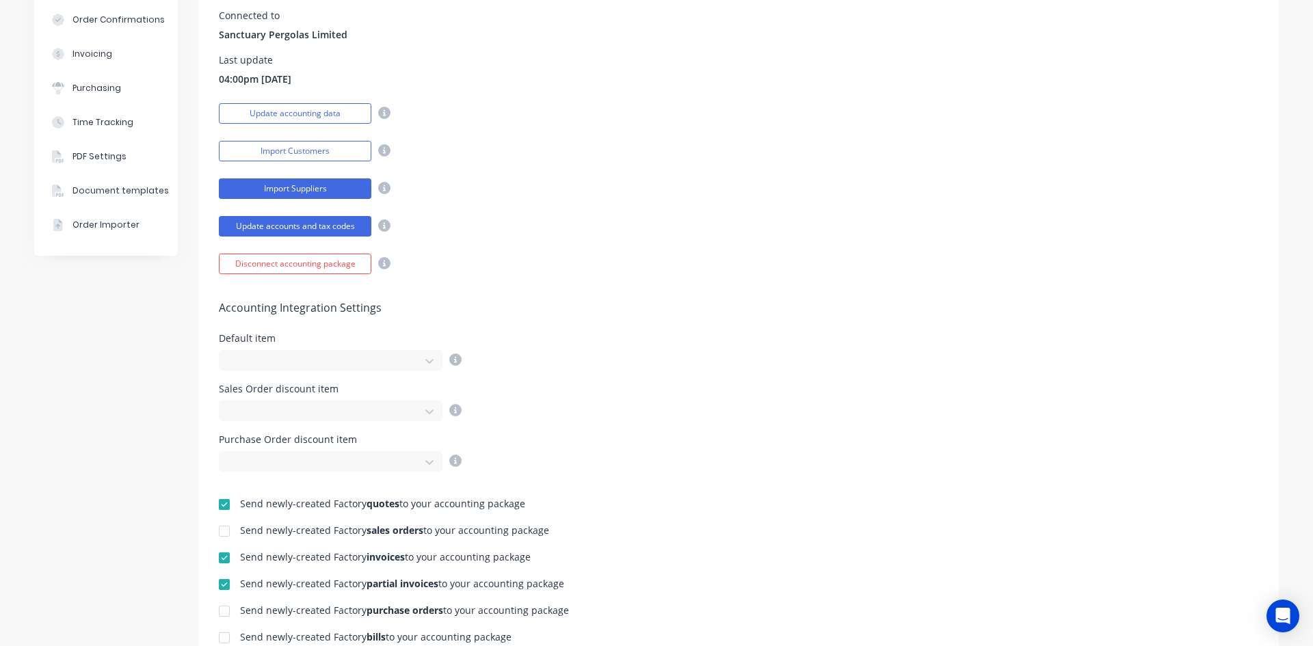
click at [324, 193] on button "Import Suppliers" at bounding box center [295, 189] width 153 height 21
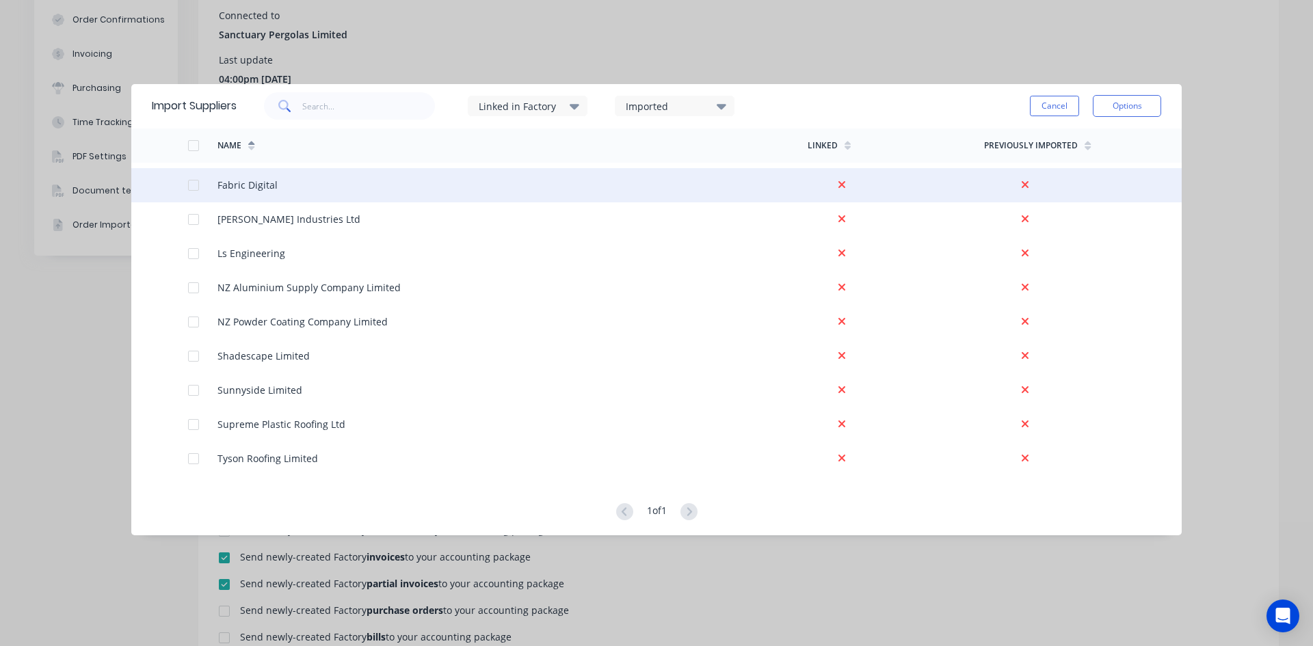
scroll to position [0, 0]
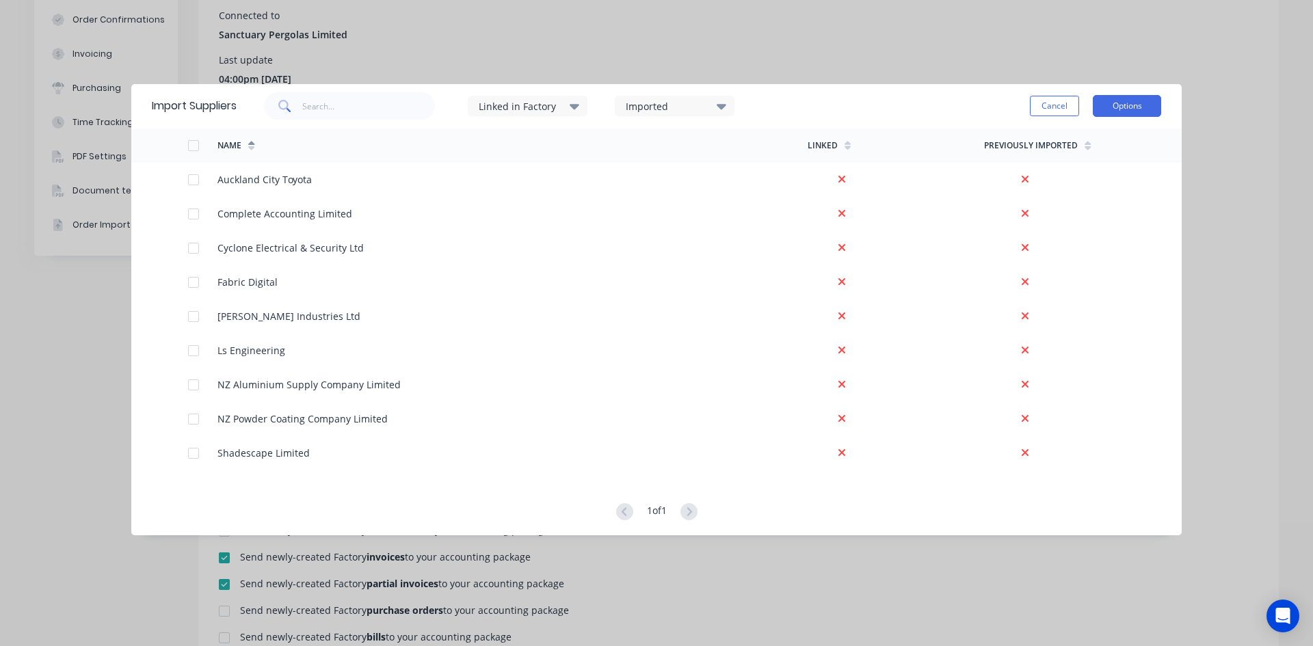
click at [1119, 103] on button "Options" at bounding box center [1127, 106] width 68 height 22
click at [1082, 174] on div "Import all suppliers" at bounding box center [1096, 176] width 105 height 20
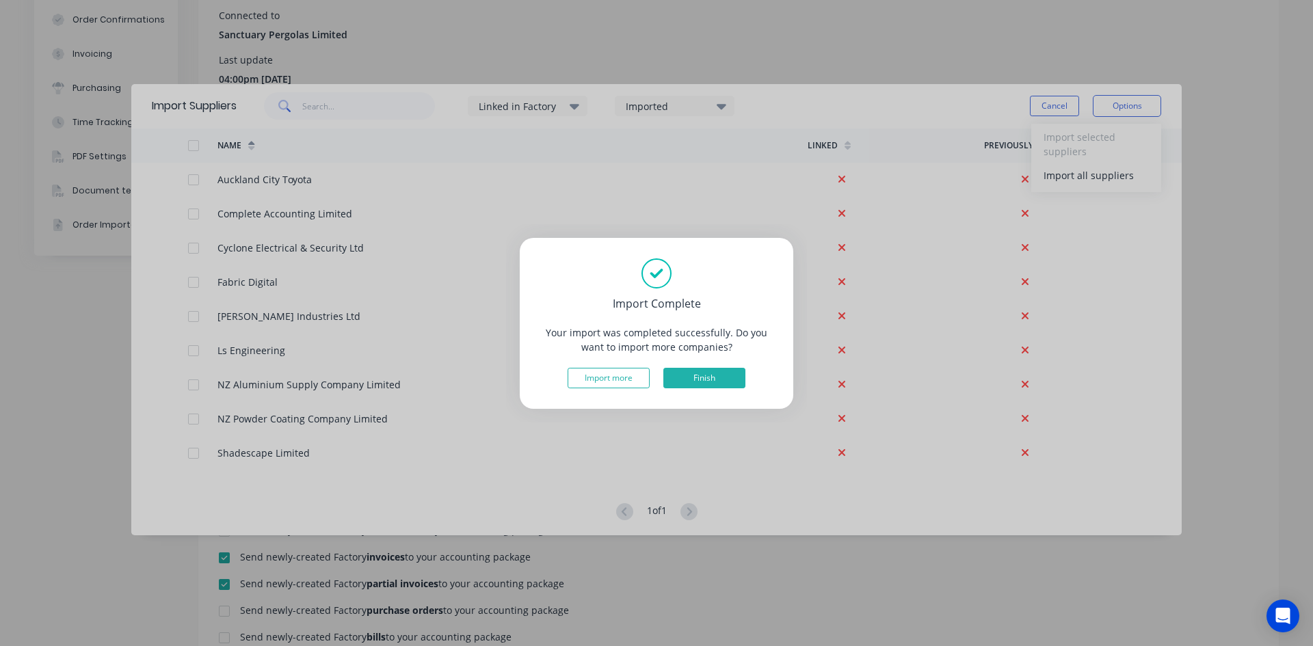
click at [722, 375] on button "Finish" at bounding box center [704, 378] width 82 height 21
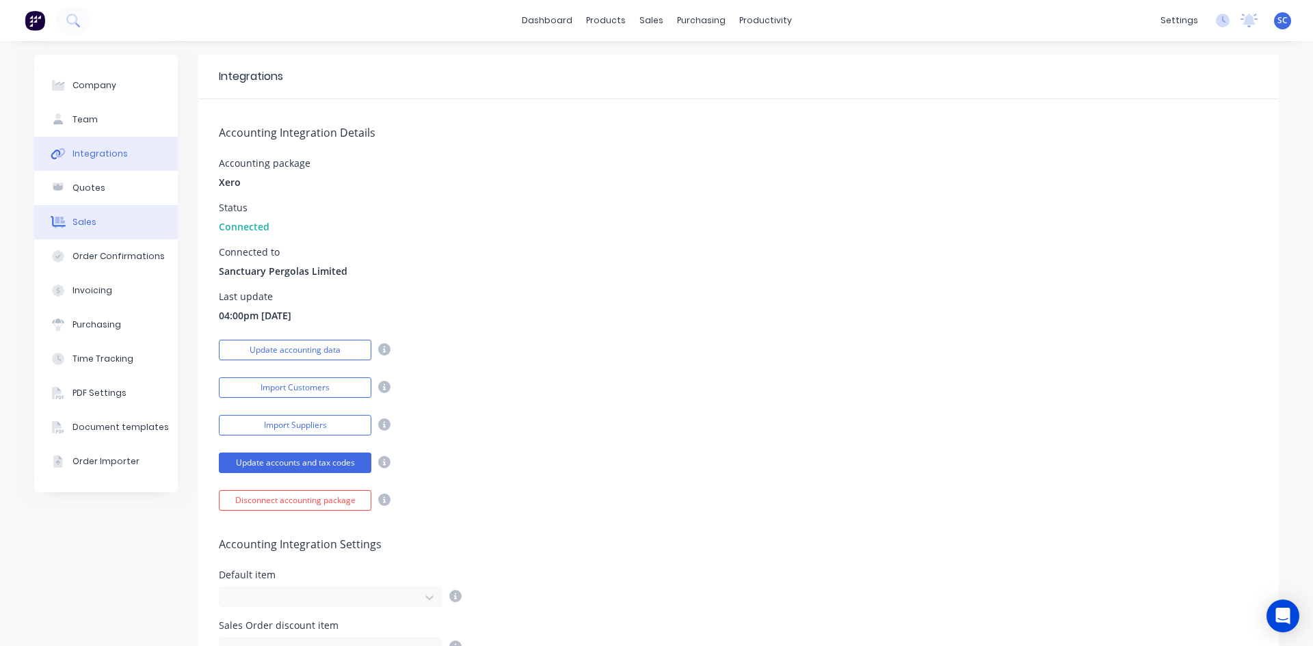
click at [97, 225] on button "Sales" at bounding box center [106, 222] width 144 height 34
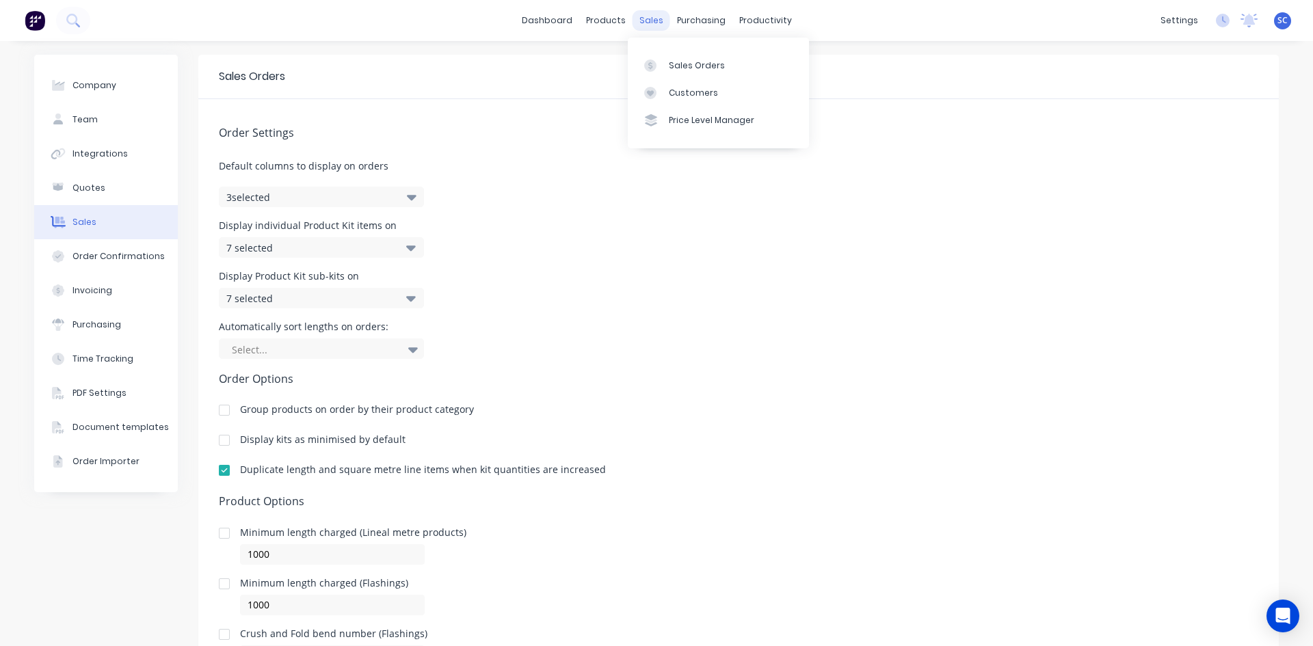
click at [647, 23] on div "sales" at bounding box center [652, 20] width 38 height 21
click at [679, 88] on div "Customers" at bounding box center [693, 93] width 49 height 12
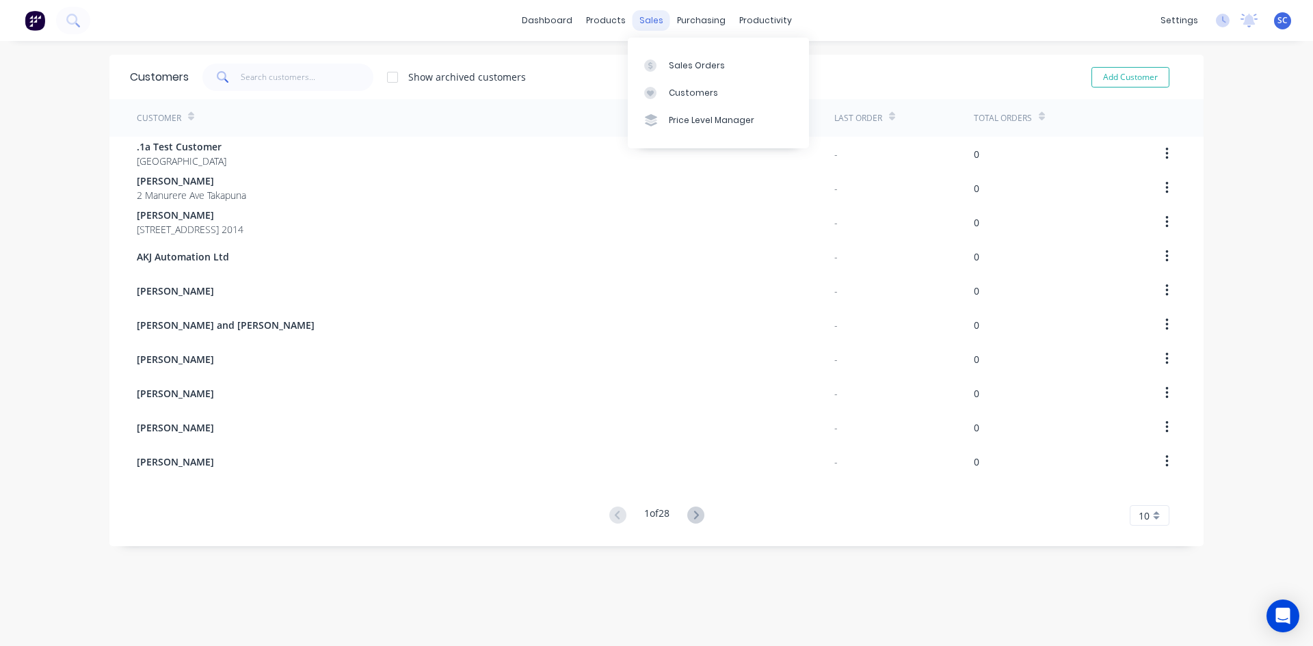
click at [646, 19] on div "sales" at bounding box center [652, 20] width 38 height 21
click at [687, 24] on div "purchasing" at bounding box center [701, 20] width 62 height 21
click at [718, 70] on div "Purchase Orders" at bounding box center [740, 66] width 72 height 12
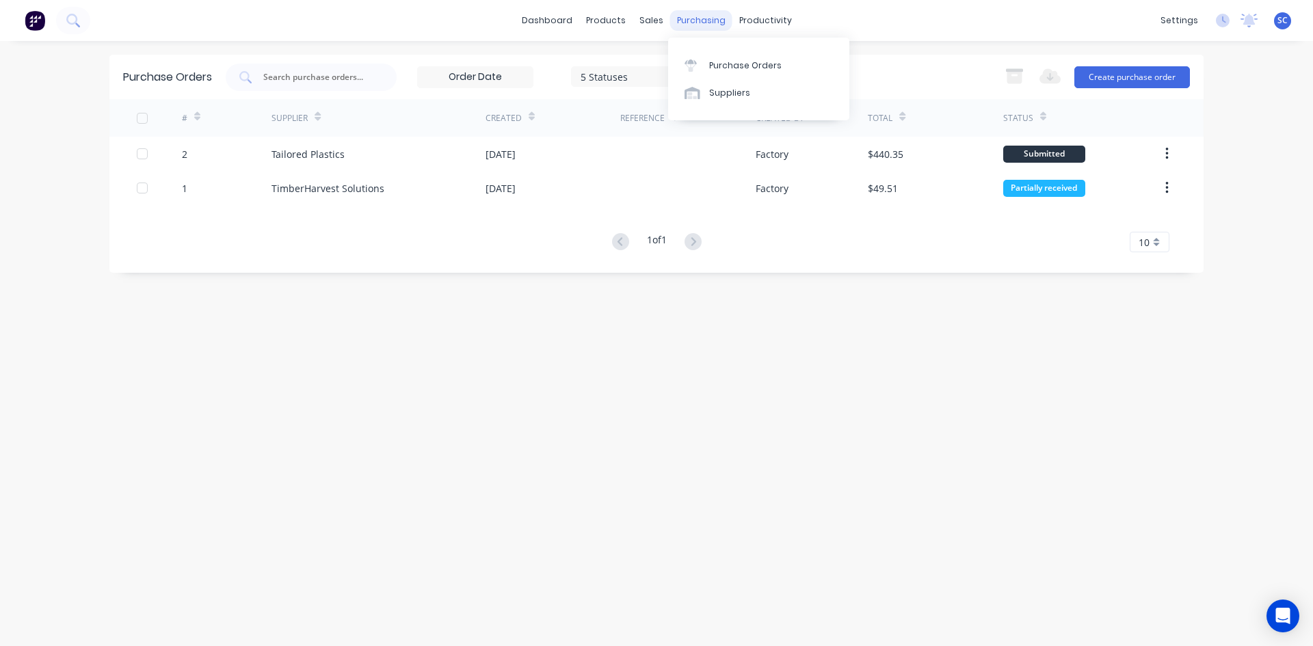
click at [694, 10] on div "purchasing" at bounding box center [701, 20] width 62 height 21
click at [718, 93] on div "Suppliers" at bounding box center [729, 93] width 41 height 12
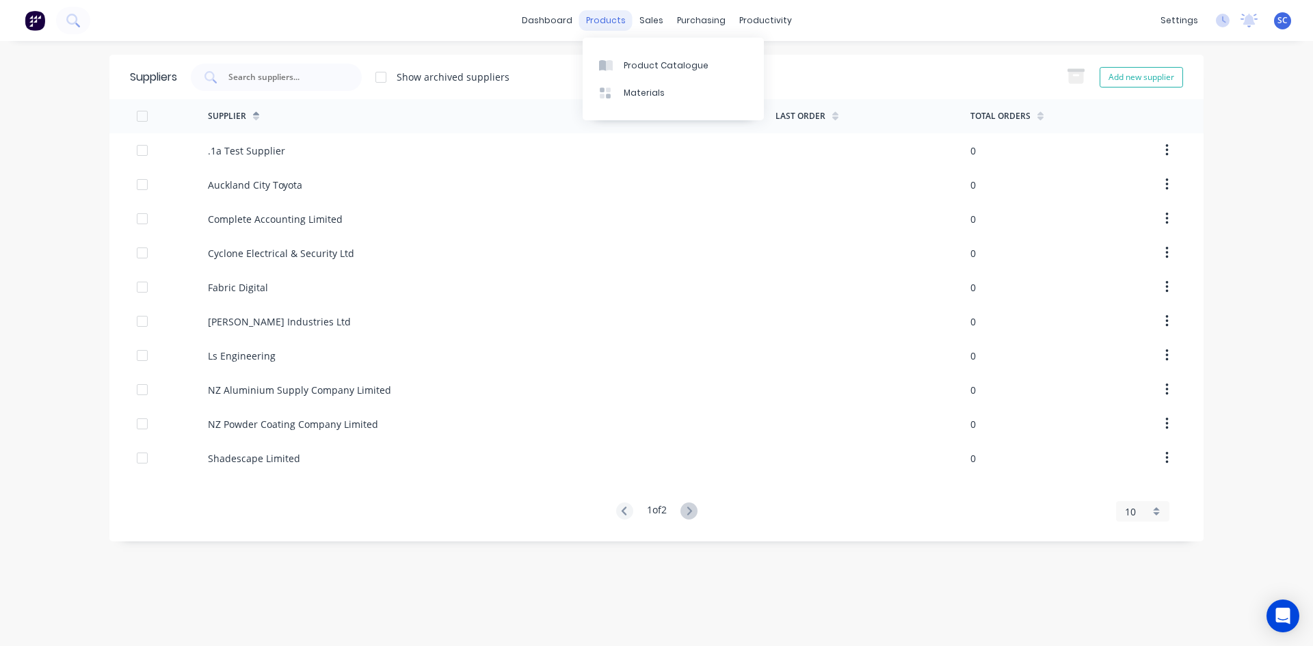
click at [609, 16] on div "products" at bounding box center [605, 20] width 53 height 21
click at [544, 16] on link "dashboard" at bounding box center [547, 20] width 64 height 21
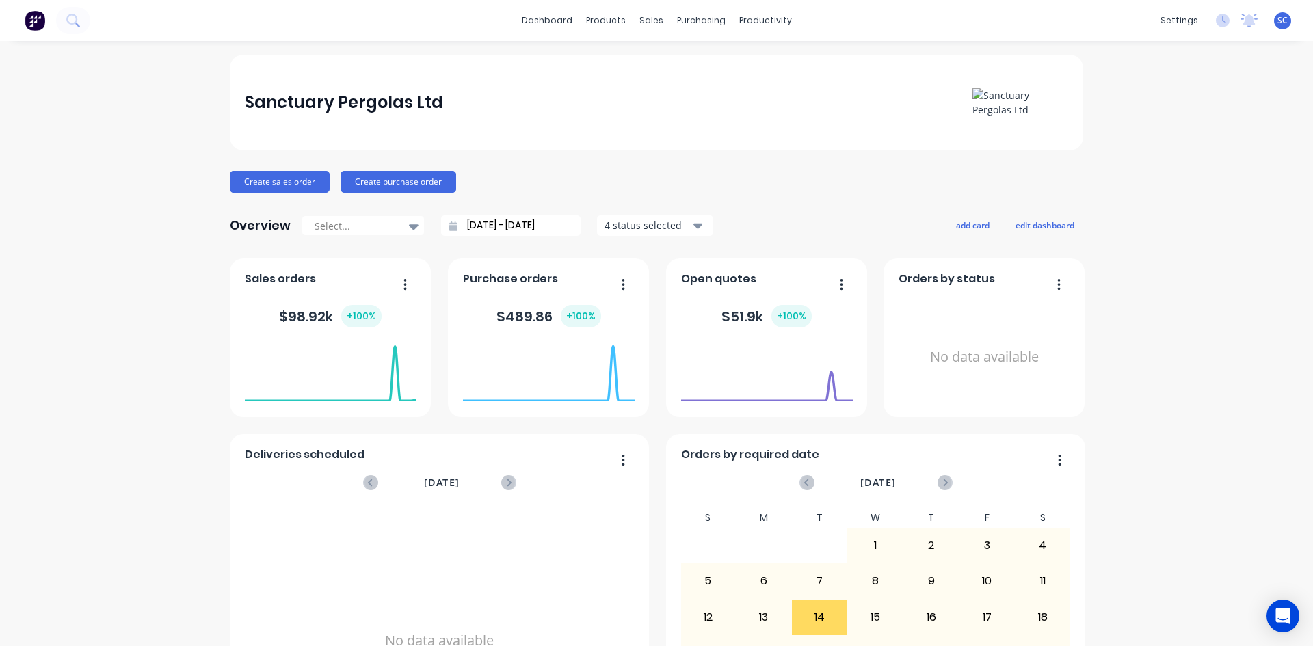
click at [566, 356] on foreignobject at bounding box center [549, 373] width 172 height 58
